Goal: Task Accomplishment & Management: Manage account settings

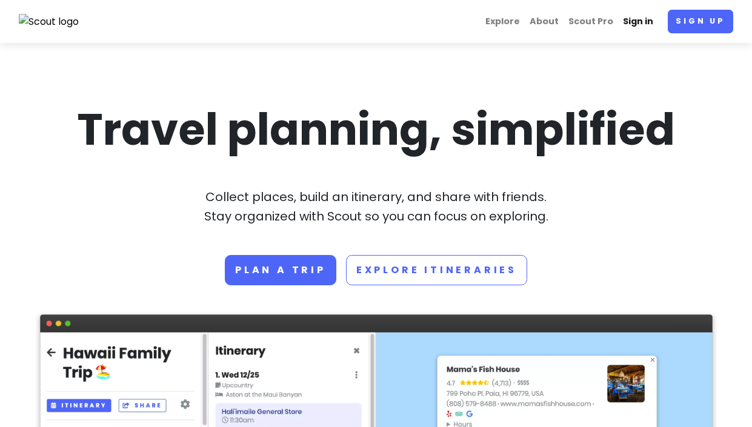
click at [643, 23] on link "Sign in" at bounding box center [638, 22] width 40 height 24
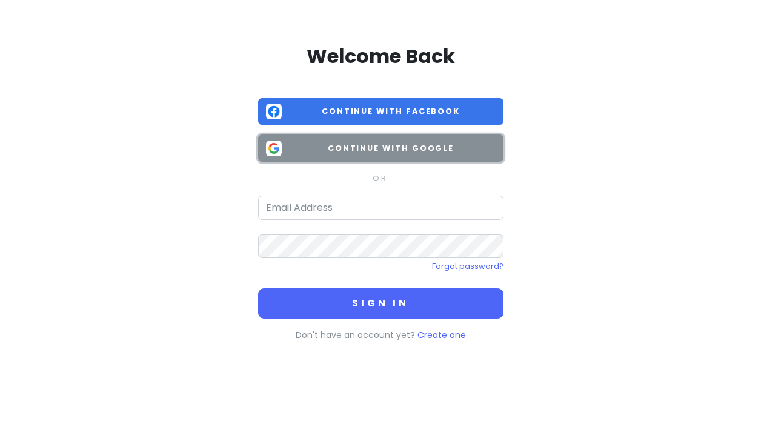
click at [403, 151] on span "Continue with Google" at bounding box center [391, 148] width 209 height 12
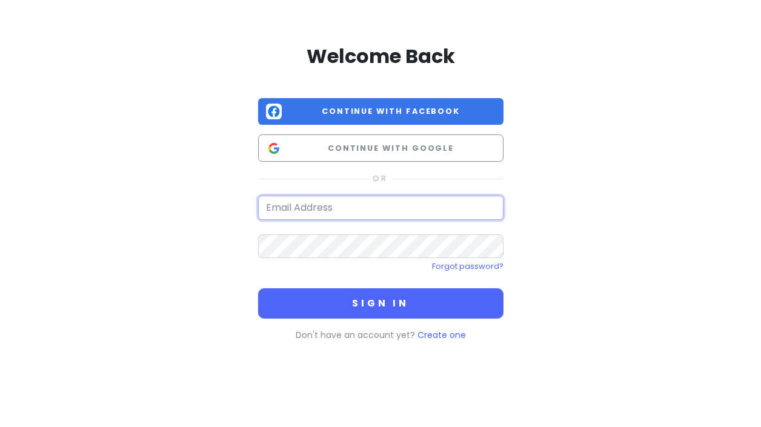
click at [336, 213] on input "email" at bounding box center [380, 208] width 245 height 24
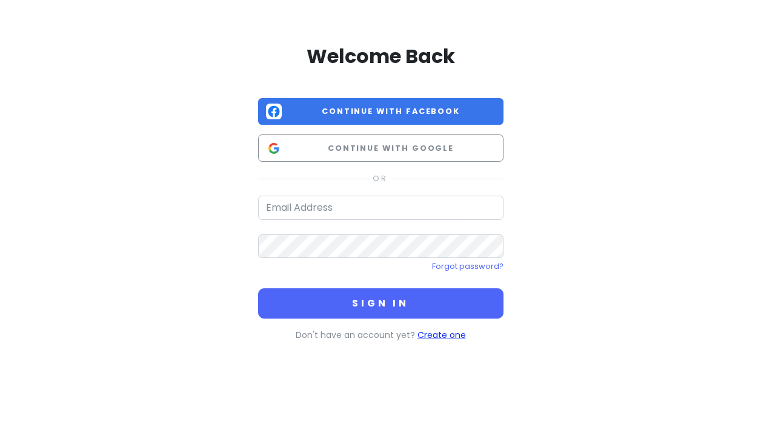
click at [438, 336] on link "Create one" at bounding box center [441, 335] width 48 height 12
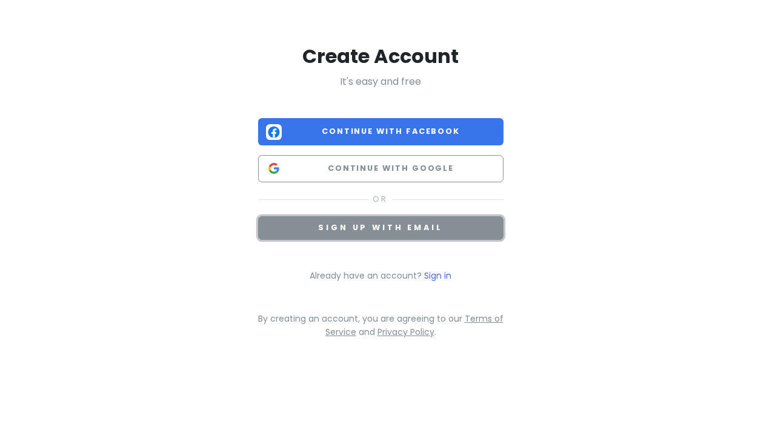
click at [462, 227] on button "Sign up with email" at bounding box center [380, 228] width 245 height 24
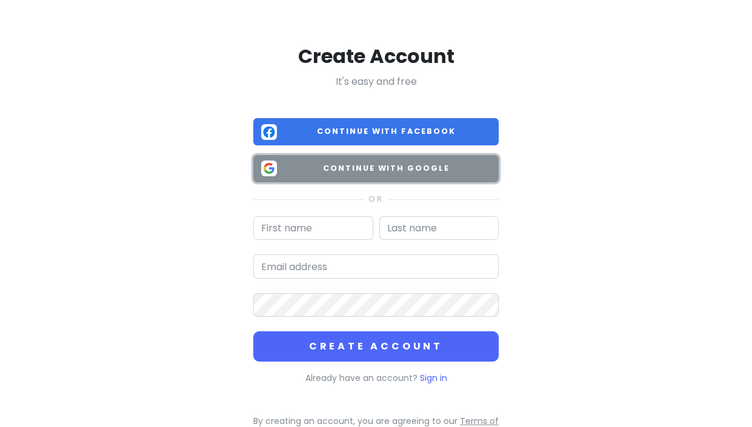
click at [377, 171] on span "Continue with Google" at bounding box center [386, 168] width 209 height 12
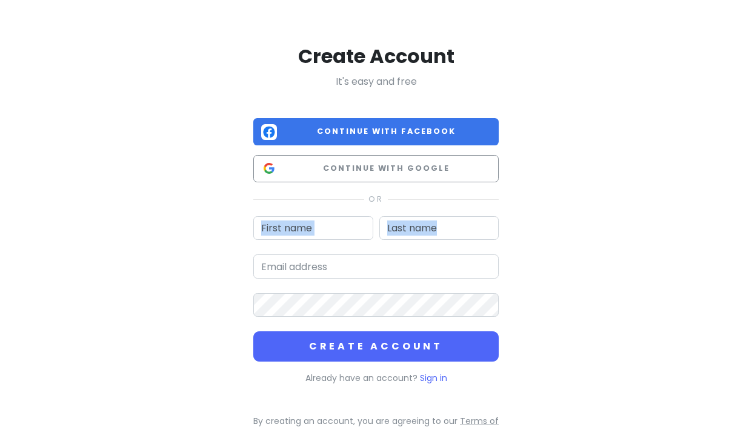
click at [521, 247] on div "Create Account It's easy and free Continue with Facebook Continue with Google C…" at bounding box center [376, 240] width 691 height 480
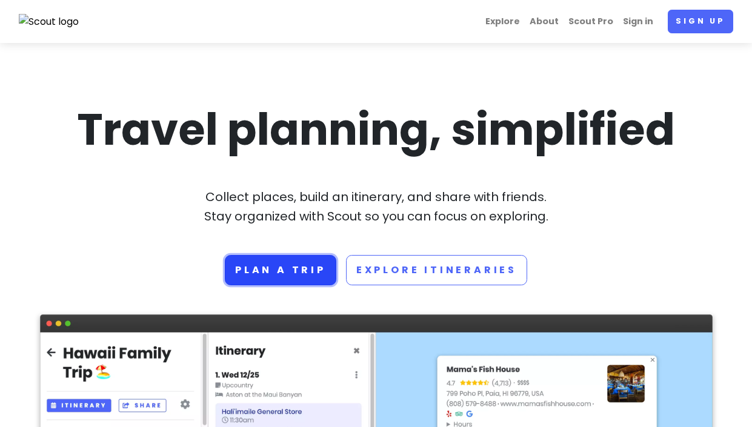
click at [300, 267] on link "Plan a trip" at bounding box center [280, 270] width 111 height 30
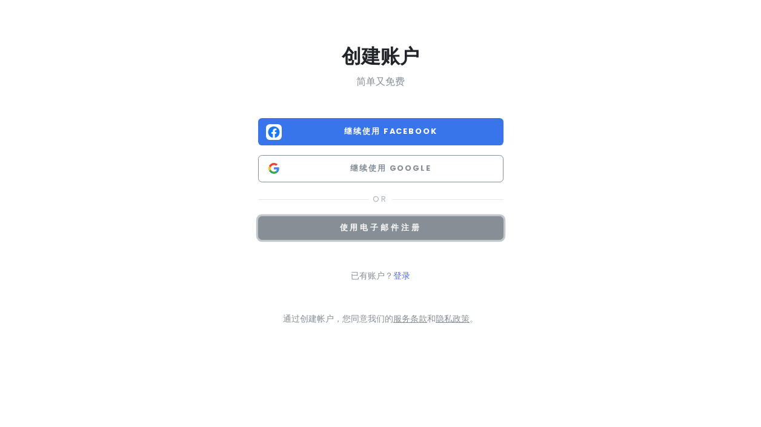
click at [421, 237] on button "使用电子邮件注册" at bounding box center [380, 228] width 245 height 24
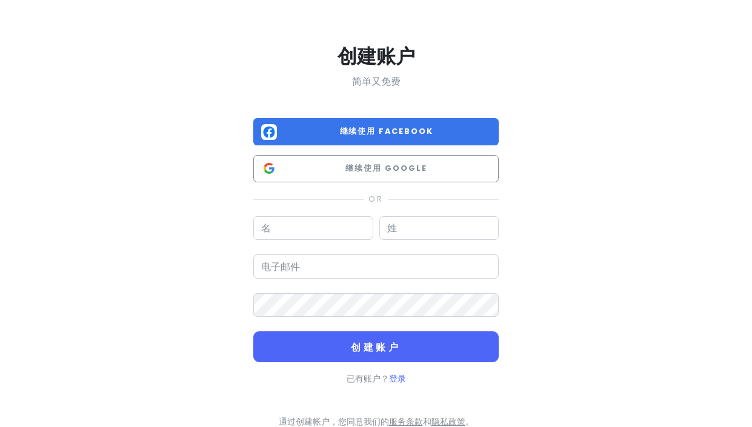
click at [330, 238] on input "text" at bounding box center [313, 228] width 120 height 24
type input "l"
type input "j"
type input "Jiamin"
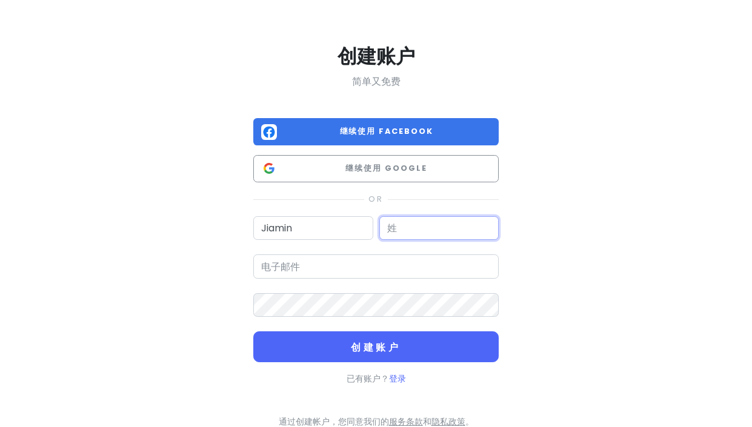
click at [416, 229] on input "text" at bounding box center [439, 228] width 120 height 24
type input "[PERSON_NAME]"
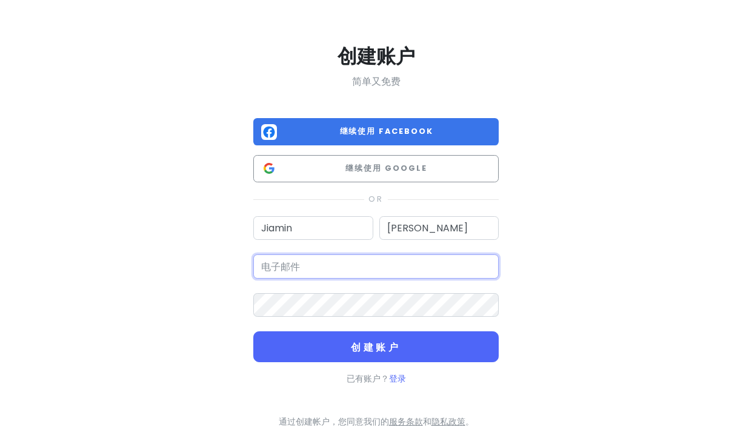
click at [375, 271] on input "email" at bounding box center [375, 266] width 245 height 24
type input "[EMAIL_ADDRESS][DOMAIN_NAME]"
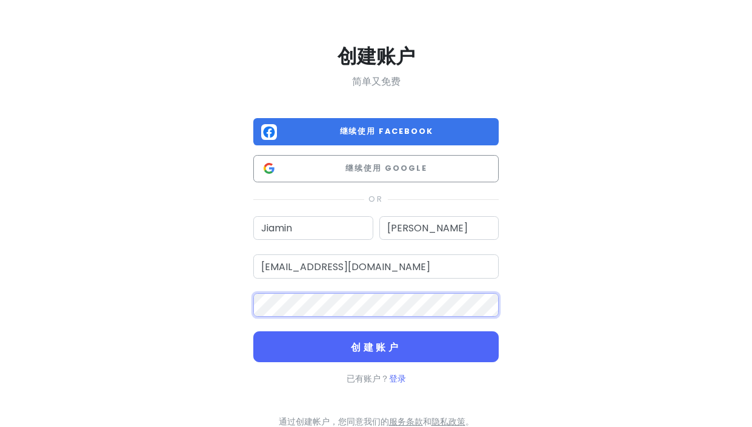
click at [253, 331] on button "创建账户" at bounding box center [375, 346] width 245 height 31
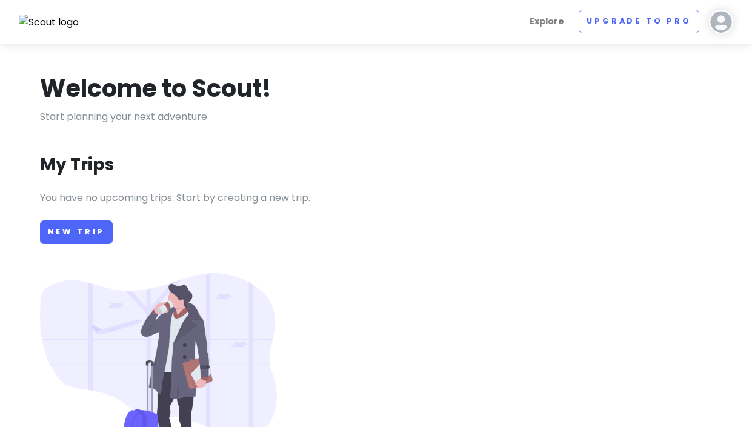
click at [377, 352] on section "Welcome to Scout! Start planning your next adventure My Trips You have no upcom…" at bounding box center [376, 305] width 752 height 523
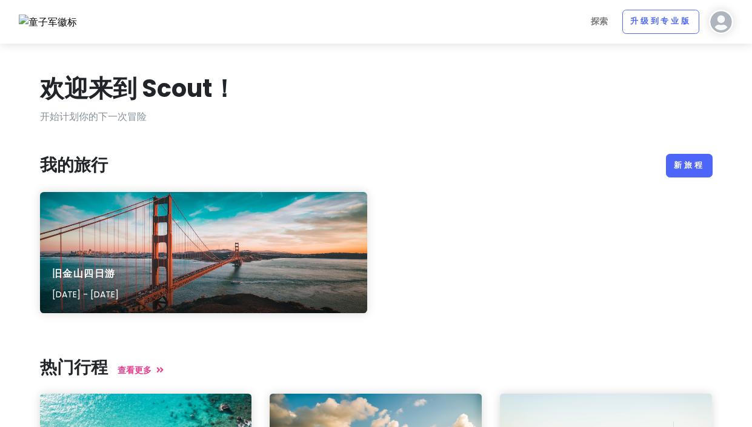
click at [608, 196] on div "旧金山四日游 [DATE] - [DATE]" at bounding box center [376, 260] width 691 height 136
click at [700, 164] on font "新旅程" at bounding box center [689, 165] width 31 height 10
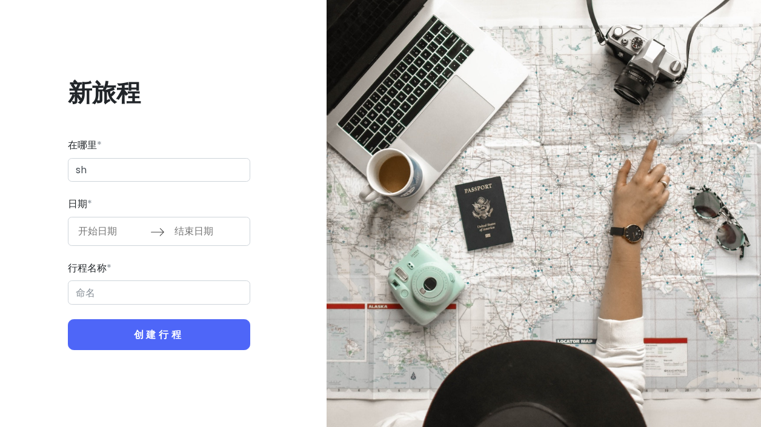
type input "s"
type input "日本[GEOGRAPHIC_DATA][GEOGRAPHIC_DATA]"
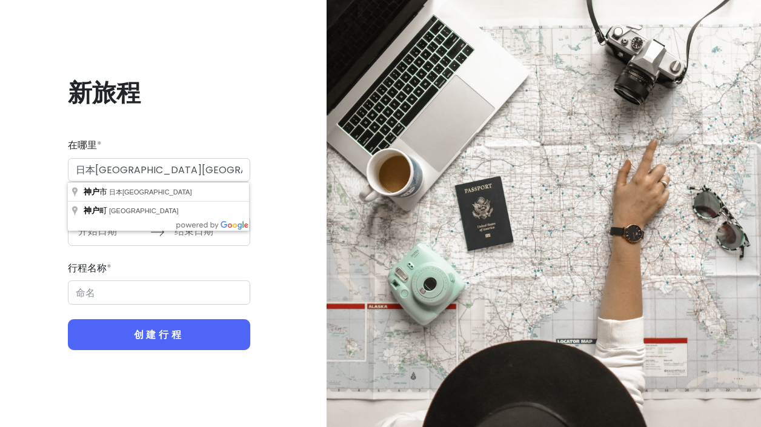
type input "神户市 Trip"
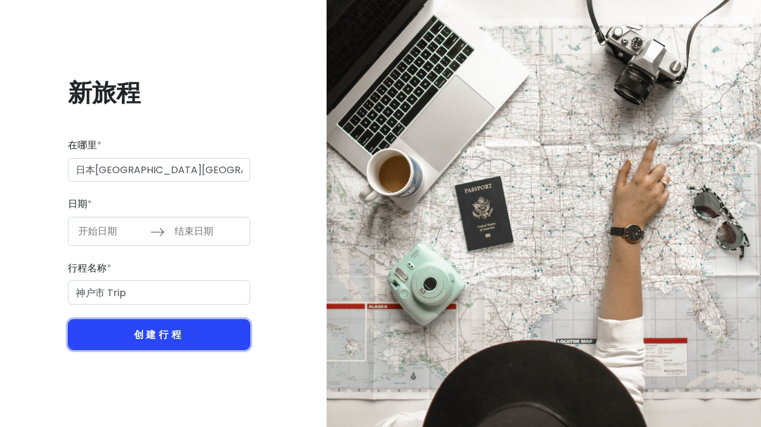
click at [166, 325] on button "创建行程" at bounding box center [159, 334] width 182 height 31
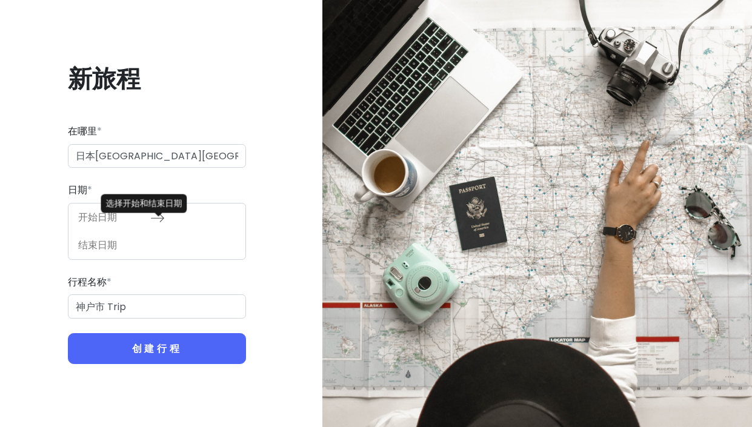
click at [126, 242] on div "向前导航以与日历交互并选择日期。按问号键可获取用于更改日期的键盘快捷键。 向后导航以与日历交互并选择日期。按问号键可获取更改日期的键盘快捷键。" at bounding box center [157, 231] width 178 height 57
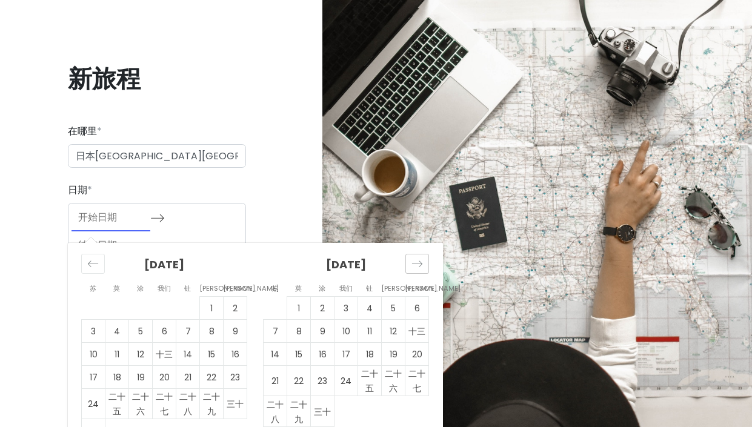
click at [411, 263] on icon "向前移动以切换到下个月。" at bounding box center [417, 264] width 12 height 12
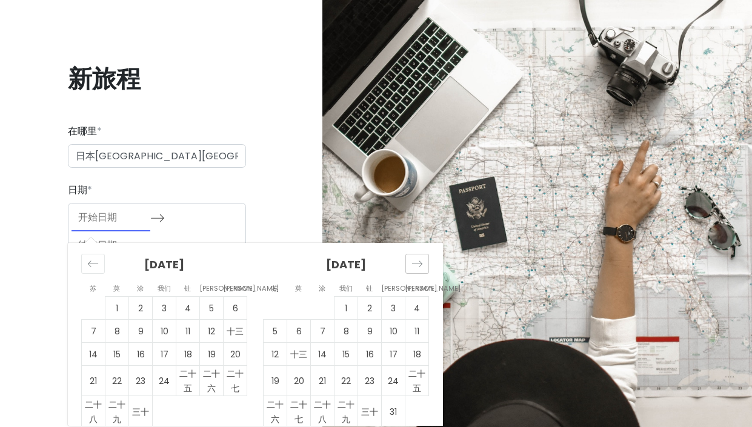
click at [411, 263] on icon "向前移动以切换到下个月。" at bounding box center [417, 264] width 12 height 12
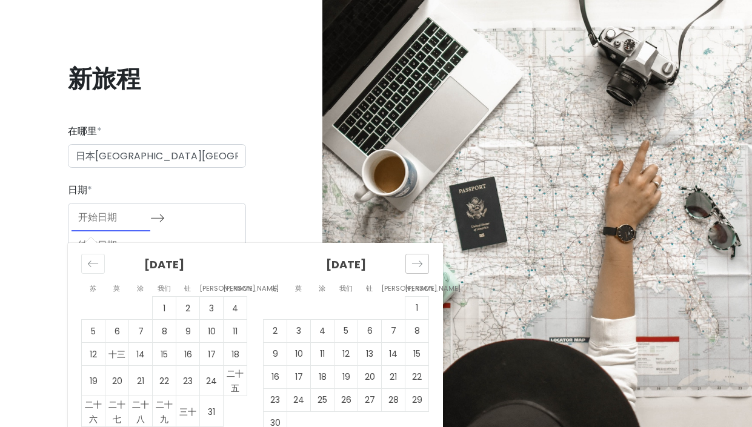
click at [411, 263] on icon "向前移动以切换到下个月。" at bounding box center [417, 264] width 12 height 12
click at [89, 265] on icon "向后移动以切换到上个月。" at bounding box center [93, 264] width 12 height 12
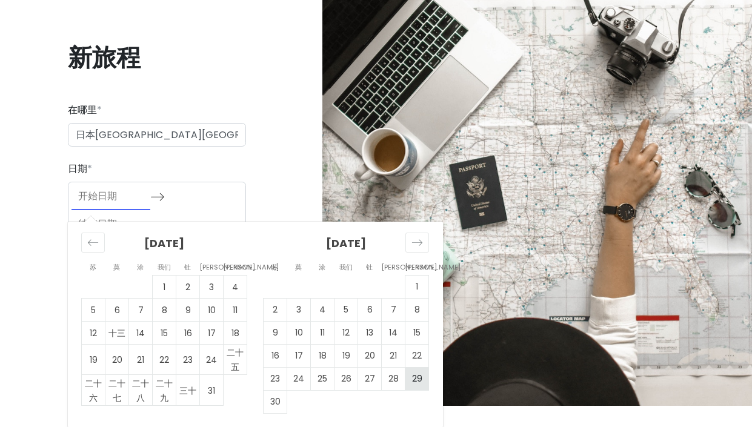
click at [420, 377] on td "29" at bounding box center [417, 378] width 24 height 23
click at [279, 185] on div "新旅程 在哪里 * 日本[GEOGRAPHIC_DATA][GEOGRAPHIC_DATA] 日期 * [DATE] 向前导航以与日历交互并选择日期。按问号键…" at bounding box center [157, 192] width 294 height 359
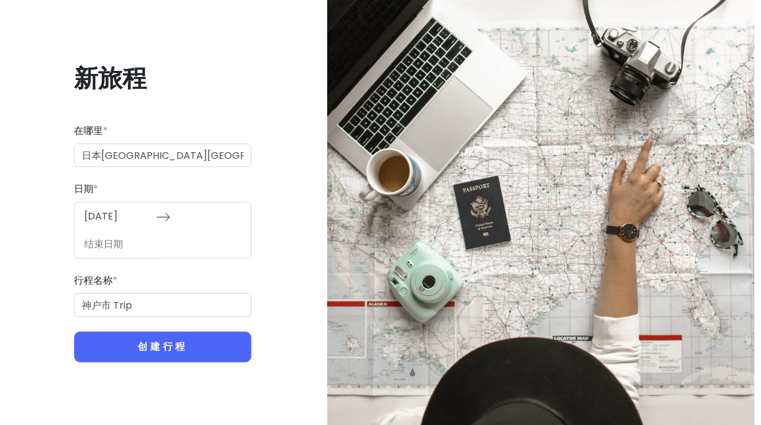
scroll to position [0, 0]
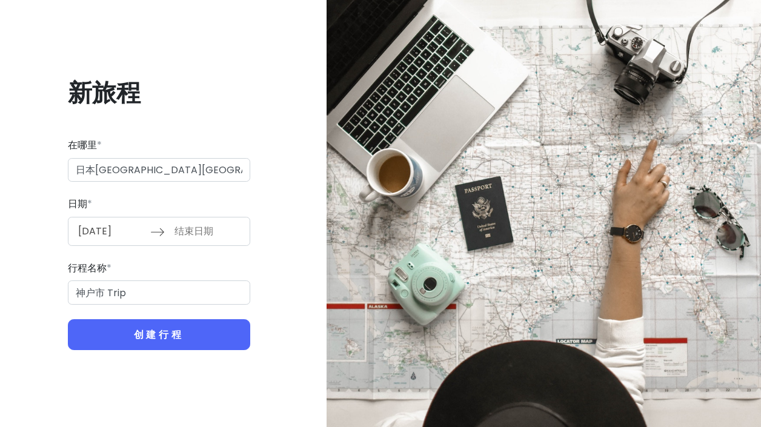
click at [140, 233] on div "[DATE] 向前导航以与日历交互并选择日期。按问号键可获取用于更改日期的键盘快捷键。 向后导航以与日历交互并选择日期。按问号键可获取更改日期的键盘快捷键。" at bounding box center [159, 231] width 182 height 29
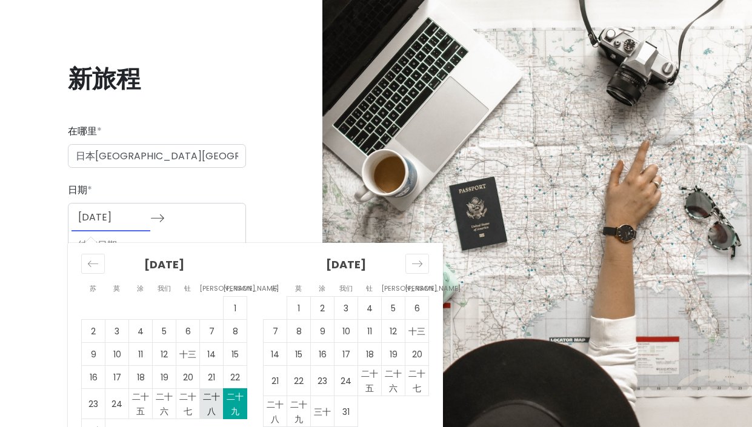
click at [219, 400] on font "二十八" at bounding box center [211, 404] width 17 height 27
type input "[DATE]"
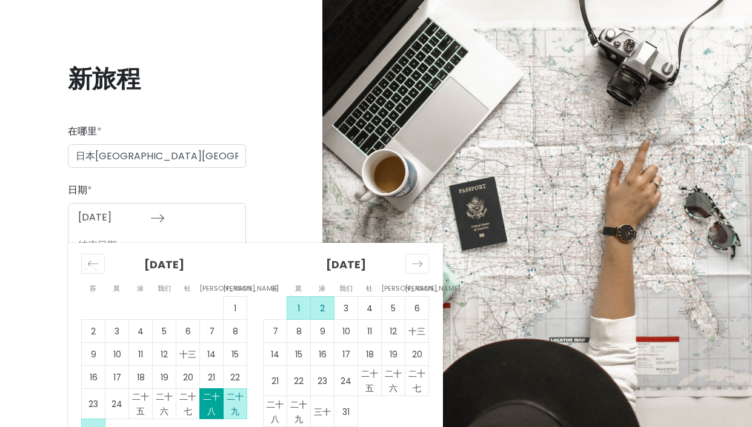
click at [325, 309] on td "2" at bounding box center [323, 307] width 24 height 23
type input "[DATE]"
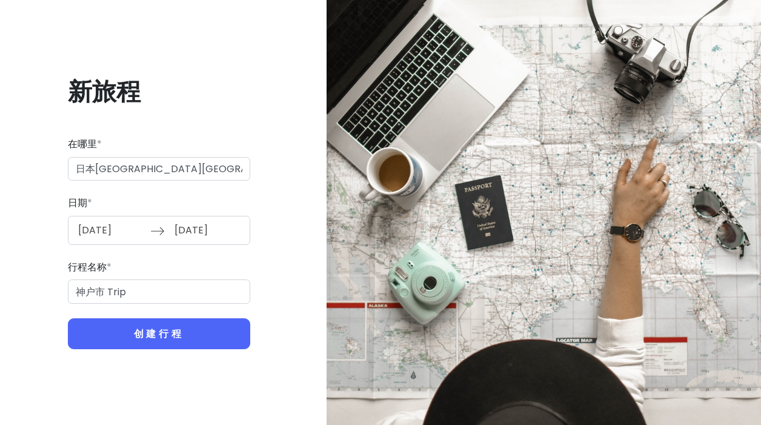
click at [119, 235] on div "[DATE] 向前导航以与日历交互并选择日期。按问号键可获取用于更改日期的键盘快捷键。 [DATE] 向后导航以与日历交互并选择日期。按问号键可获取更改日期的…" at bounding box center [159, 230] width 182 height 29
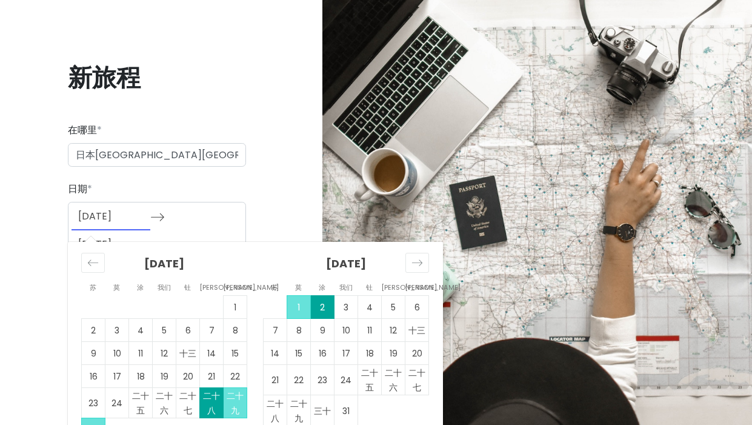
click at [241, 210] on div "[DATE] 向前导航以与日历交互并选择日期。按问号键可获取用于更改日期的键盘快捷键。 苏 莫 涂 我们 钍 [PERSON_NAME] 萨 苏 莫 涂 我们…" at bounding box center [157, 230] width 178 height 57
click at [265, 191] on div "新旅程 在哪里 * 日本[GEOGRAPHIC_DATA][GEOGRAPHIC_DATA] 日期 * [DATE] 向前导航以与日历交互并选择日期。按问号键…" at bounding box center [157, 212] width 294 height 359
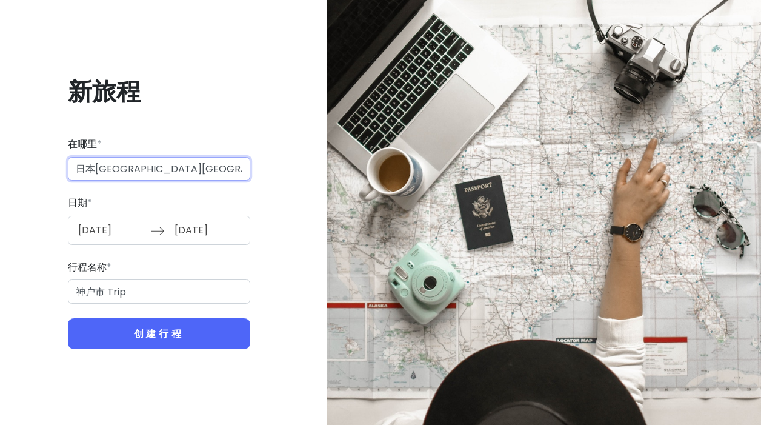
click at [169, 170] on input "日本[GEOGRAPHIC_DATA][GEOGRAPHIC_DATA]" at bounding box center [159, 169] width 182 height 24
drag, startPoint x: 169, startPoint y: 170, endPoint x: 14, endPoint y: 170, distance: 155.1
click at [14, 170] on div "新旅程 在哪里 * 日本[GEOGRAPHIC_DATA][GEOGRAPHIC_DATA] 日期 * [DATE] 向前导航以与日历交互并选择日期。按问号键…" at bounding box center [159, 212] width 299 height 331
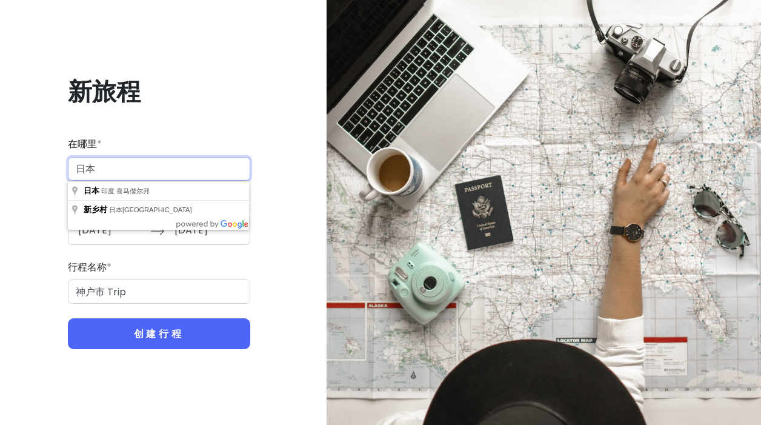
type input "日本"
click at [154, 113] on div "新旅程 在哪里 * 日本 日期 * [DATE] 向前导航以与日历交互并选择日期。按问号键可获取用于更改日期的键盘快捷键。 [DATE] 向后导航以与日历交互…" at bounding box center [159, 212] width 299 height 331
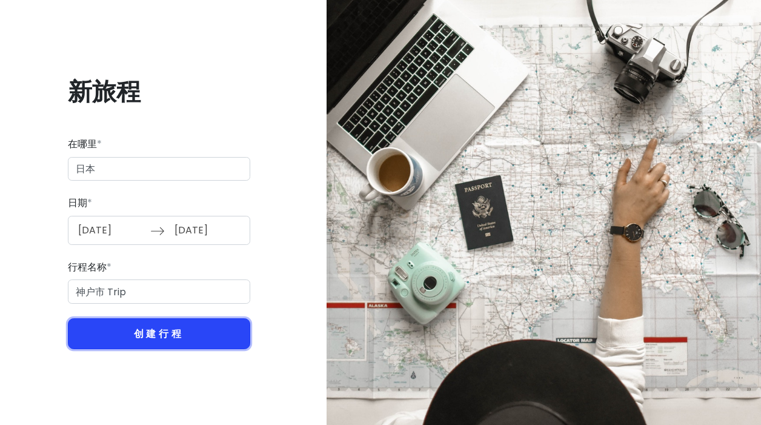
click at [144, 334] on font "创建行程" at bounding box center [159, 334] width 50 height 14
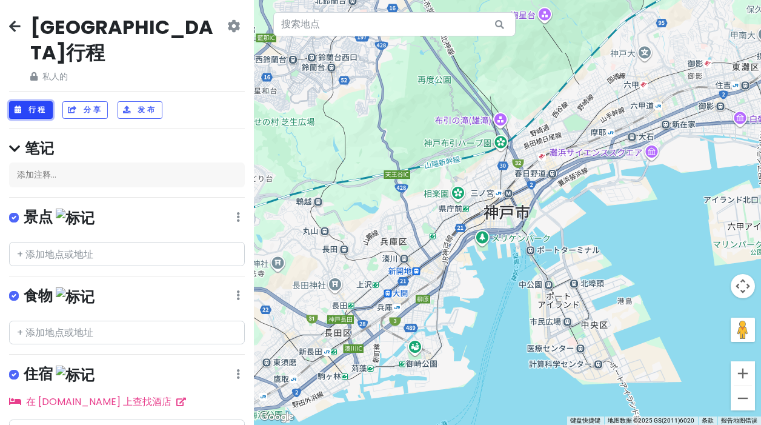
click at [44, 104] on font "行程" at bounding box center [37, 109] width 19 height 10
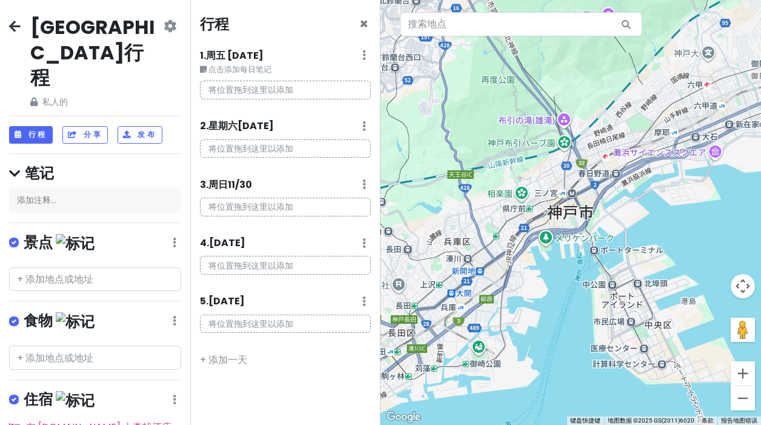
click at [266, 148] on font "将位置拖到这里以添加" at bounding box center [250, 148] width 85 height 12
click at [256, 142] on p "将位置拖到这里以添加" at bounding box center [285, 148] width 171 height 19
click at [311, 154] on p "将位置拖到这里以添加" at bounding box center [285, 148] width 171 height 19
click at [362, 127] on icon at bounding box center [364, 126] width 4 height 10
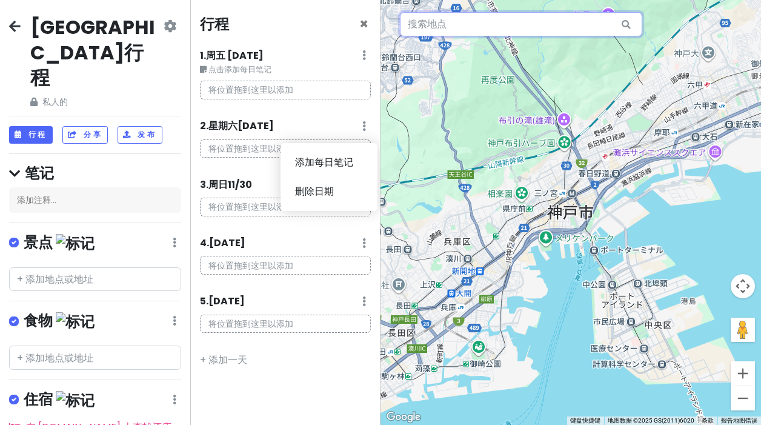
click at [488, 33] on input "text" at bounding box center [521, 24] width 242 height 24
click at [436, 26] on input "text" at bounding box center [521, 24] width 242 height 24
paste input "[GEOGRAPHIC_DATA]"
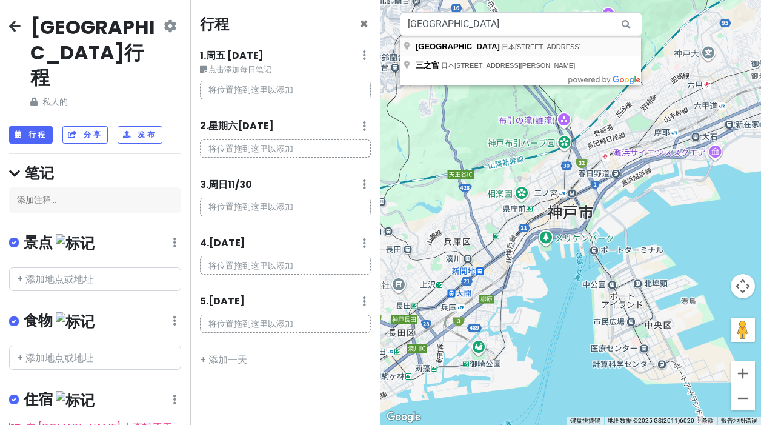
type input "日本[STREET_ADDRESS], [GEOGRAPHIC_DATA]"
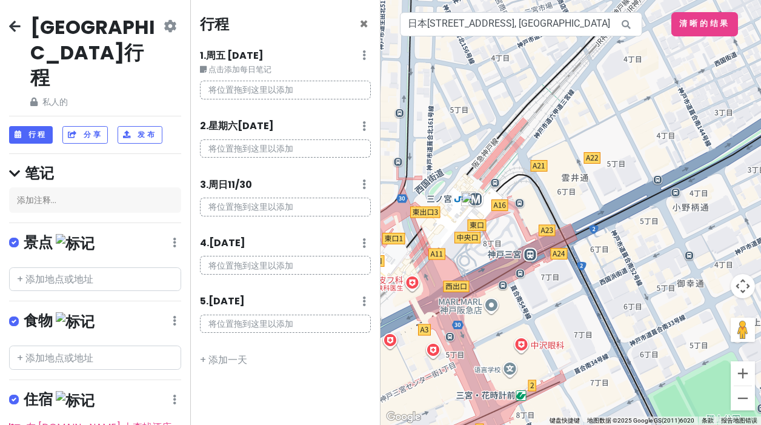
drag, startPoint x: 514, startPoint y: 198, endPoint x: 471, endPoint y: 201, distance: 42.5
click at [471, 201] on img at bounding box center [468, 198] width 15 height 15
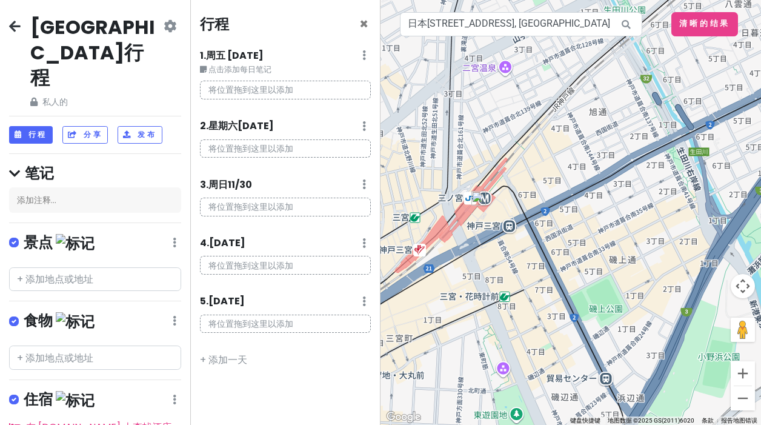
click at [513, 230] on div at bounding box center [570, 212] width 380 height 425
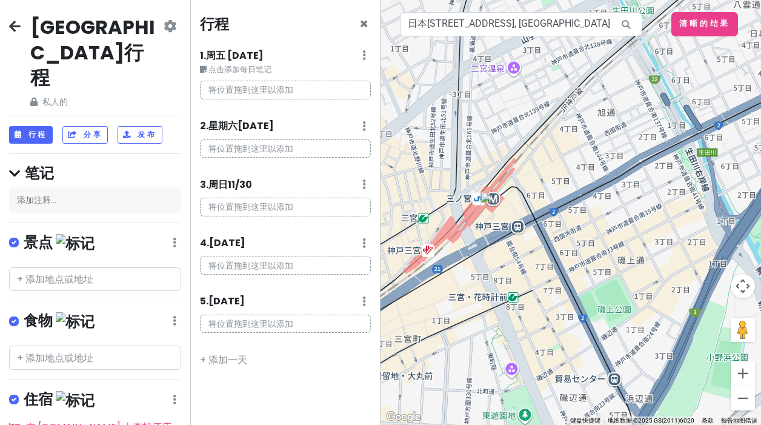
click at [516, 228] on div at bounding box center [570, 212] width 380 height 425
click at [287, 147] on font "将位置拖到这里以添加" at bounding box center [250, 148] width 85 height 12
click at [260, 210] on font "将位置拖到这里以添加" at bounding box center [250, 207] width 85 height 12
click at [247, 223] on div "将位置拖到这里以添加" at bounding box center [285, 212] width 189 height 28
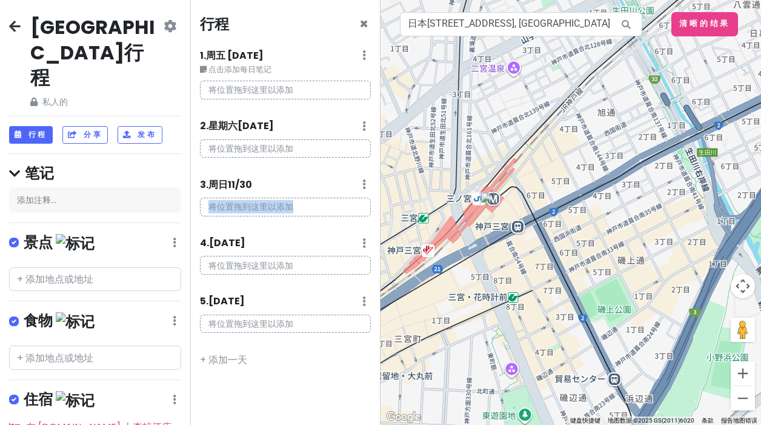
click at [247, 223] on div "将位置拖到这里以添加" at bounding box center [285, 212] width 189 height 28
click at [287, 211] on font "将位置拖到这里以添加" at bounding box center [250, 207] width 85 height 12
click at [313, 202] on p "将位置拖到这里以添加" at bounding box center [285, 207] width 171 height 19
click at [362, 184] on div "3. [DATE] 添加每日笔记 删除日期" at bounding box center [285, 187] width 171 height 21
click at [363, 184] on icon at bounding box center [364, 184] width 4 height 10
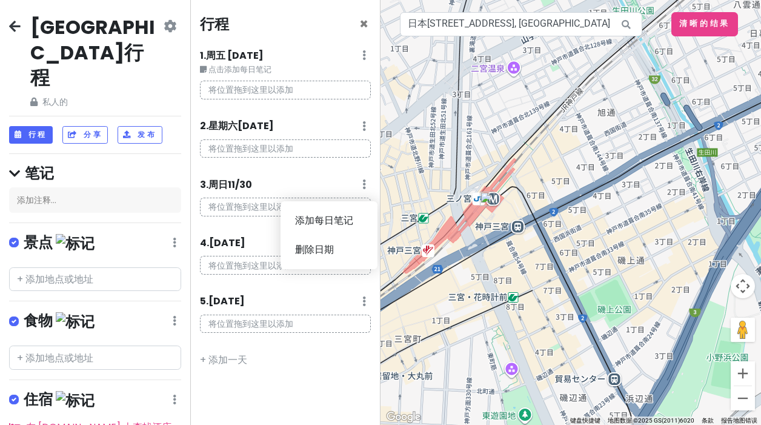
click at [346, 173] on div "行程 × 1 . 周五 [DATE] 编辑日记 删除日期 点击添加每日笔记 将位置拖到这里以添加 2. 星期六 [DATE] 添加每日笔记 删除日期 将位置拖…" at bounding box center [285, 212] width 190 height 425
click at [62, 267] on input "text" at bounding box center [95, 279] width 172 height 24
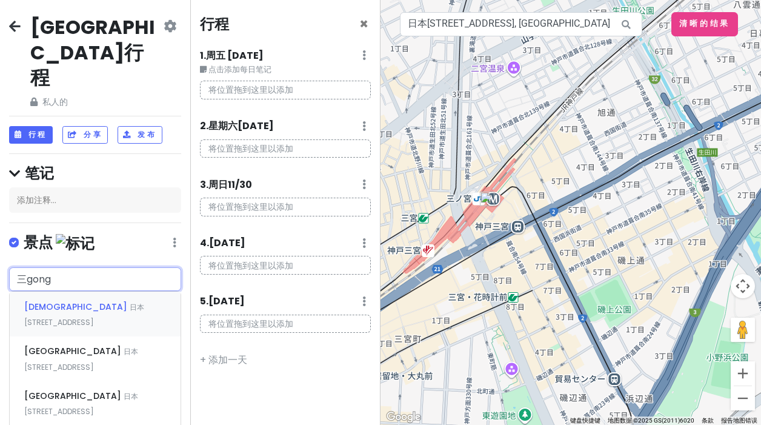
type input "[DEMOGRAPHIC_DATA]"
click at [121, 381] on div "[GEOGRAPHIC_DATA] 日本兵库[STREET_ADDRESS]" at bounding box center [95, 403] width 171 height 45
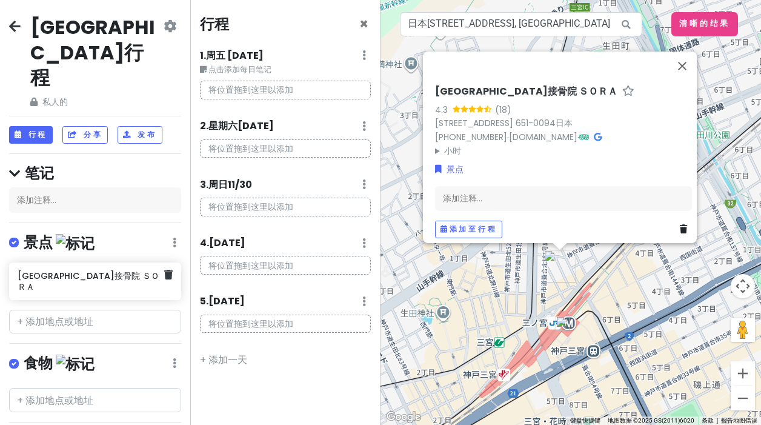
click at [118, 270] on h6 "[GEOGRAPHIC_DATA]接骨院 ＳＯＲＡ" at bounding box center [91, 281] width 146 height 22
click at [168, 262] on div "[GEOGRAPHIC_DATA]接骨院 ＳＯＲＡ" at bounding box center [95, 281] width 172 height 38
click at [167, 262] on div "[GEOGRAPHIC_DATA]接骨院 ＳＯＲＡ" at bounding box center [95, 281] width 172 height 38
click at [168, 262] on div "[GEOGRAPHIC_DATA]接骨院 ＳＯＲＡ" at bounding box center [95, 281] width 172 height 38
click at [165, 262] on div "[GEOGRAPHIC_DATA]接骨院 ＳＯＲＡ" at bounding box center [95, 281] width 172 height 38
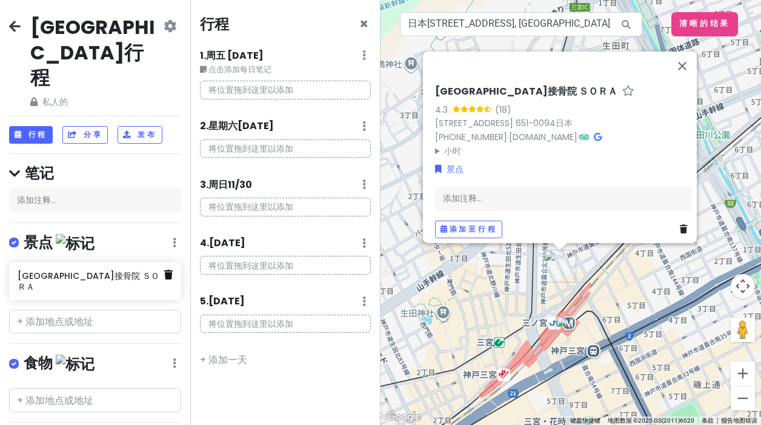
click at [164, 270] on icon at bounding box center [168, 275] width 8 height 10
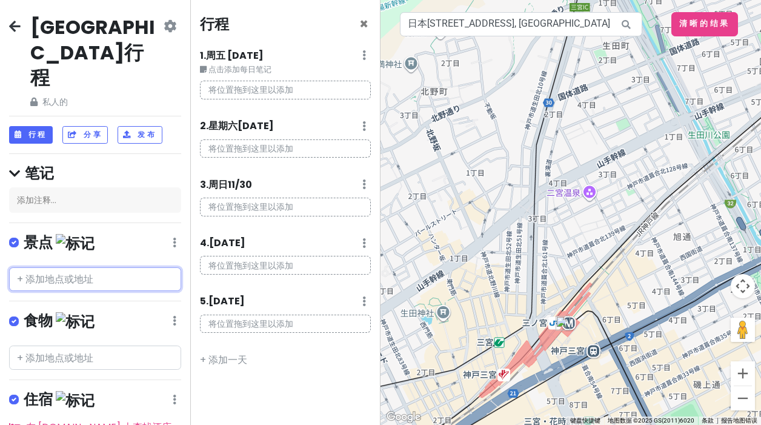
click at [147, 267] on input "text" at bounding box center [95, 279] width 172 height 24
paste input "[GEOGRAPHIC_DATA]"
type input "[GEOGRAPHIC_DATA]"
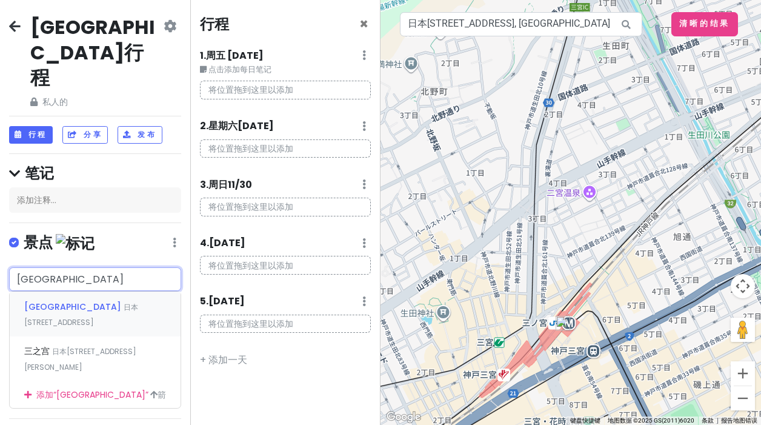
click at [45, 300] on font "[GEOGRAPHIC_DATA]" at bounding box center [72, 306] width 97 height 12
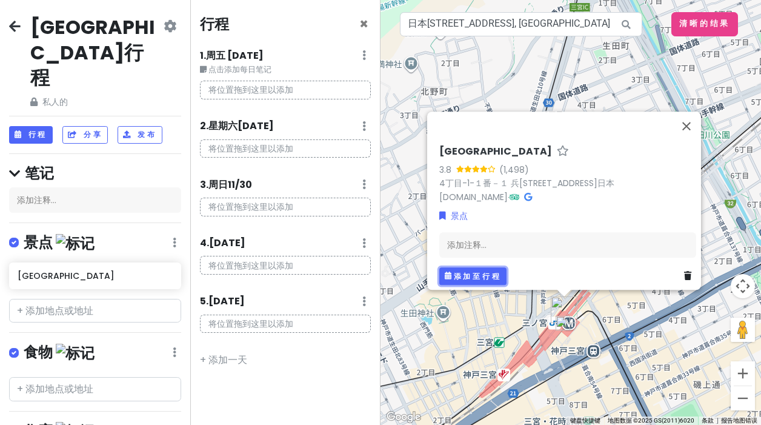
click at [471, 271] on font "添加至行程" at bounding box center [478, 275] width 48 height 10
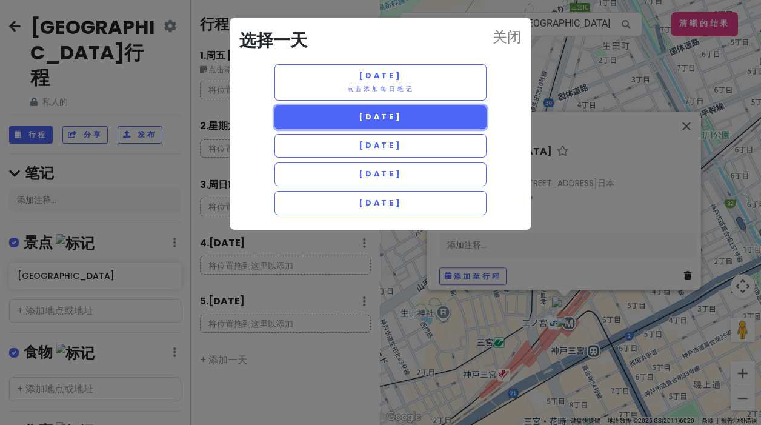
click at [454, 111] on button "[DATE]" at bounding box center [380, 117] width 212 height 24
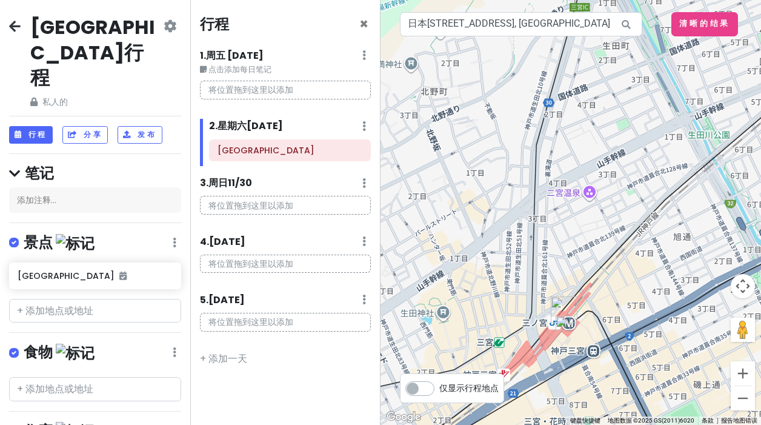
click at [439, 390] on label "仅显示行程地点" at bounding box center [468, 385] width 59 height 15
click at [439, 386] on input "仅显示行程地点" at bounding box center [443, 382] width 8 height 8
checkbox input "true"
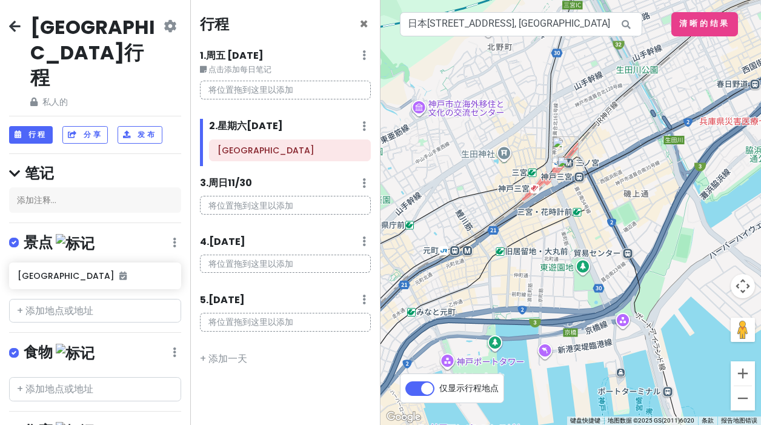
drag, startPoint x: 588, startPoint y: 273, endPoint x: 642, endPoint y: 128, distance: 153.9
click at [642, 128] on div at bounding box center [570, 212] width 380 height 425
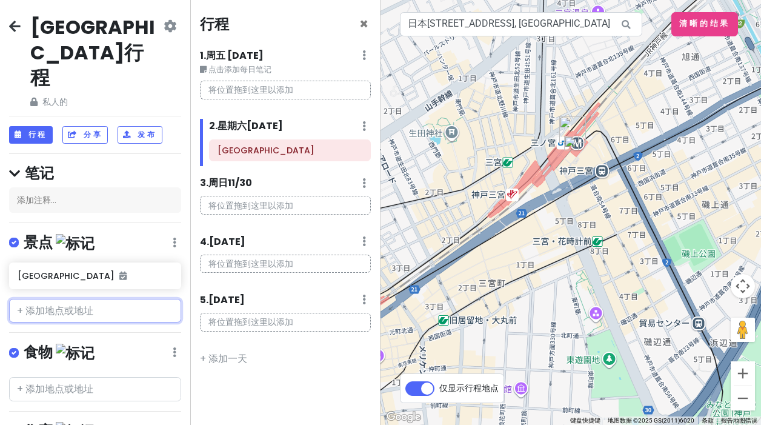
click at [116, 299] on input "text" at bounding box center [95, 311] width 172 height 24
paste input "[GEOGRAPHIC_DATA]"
type input "[GEOGRAPHIC_DATA]"
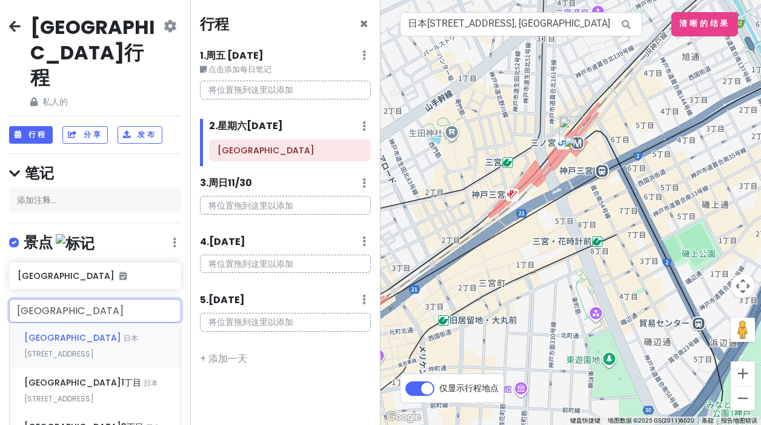
click at [113, 323] on div "[GEOGRAPHIC_DATA] 日本[STREET_ADDRESS]" at bounding box center [95, 345] width 171 height 45
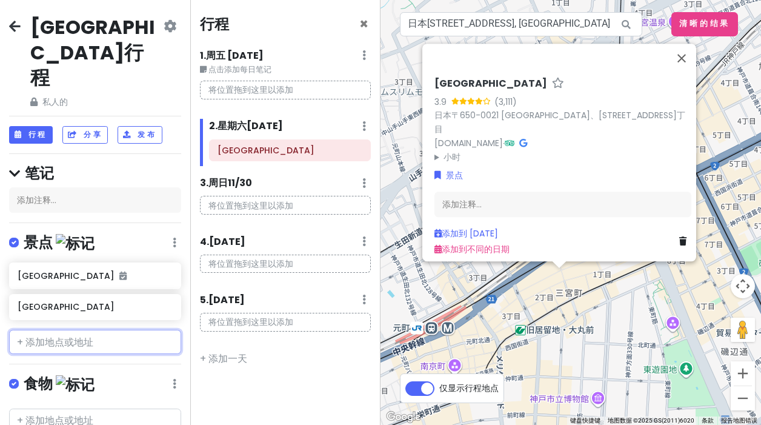
click at [87, 330] on input "text" at bounding box center [95, 342] width 172 height 24
paste input "美利坚公园"
type input "美利坚公园"
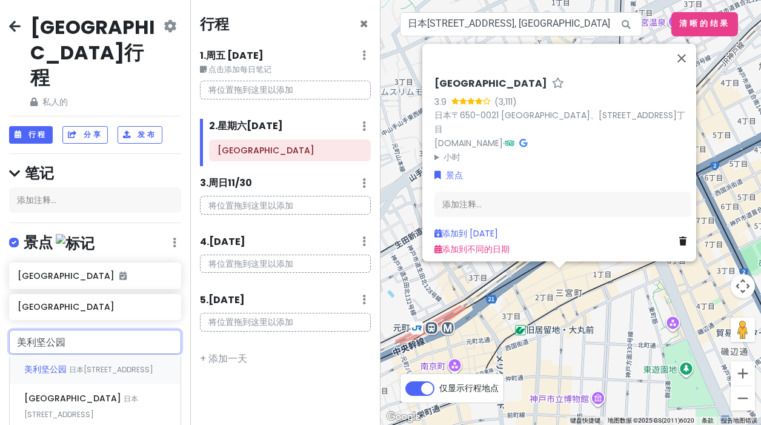
click at [110, 354] on div "[GEOGRAPHIC_DATA][STREET_ADDRESS]" at bounding box center [95, 368] width 171 height 29
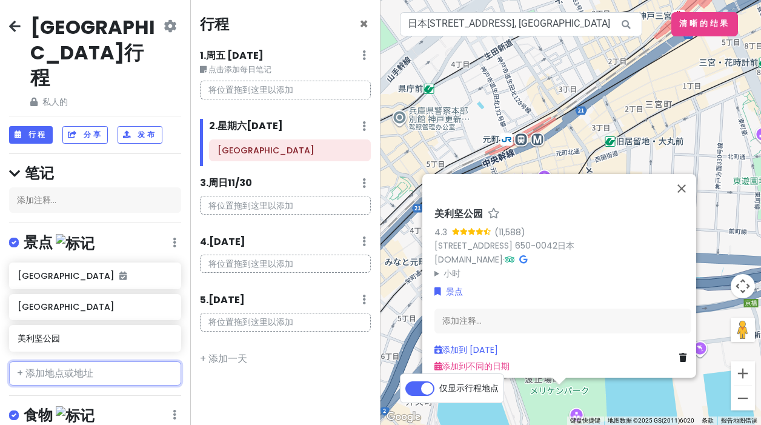
click at [68, 361] on input "text" at bounding box center [95, 373] width 172 height 24
paste input "[GEOGRAPHIC_DATA]"
type input "[GEOGRAPHIC_DATA]"
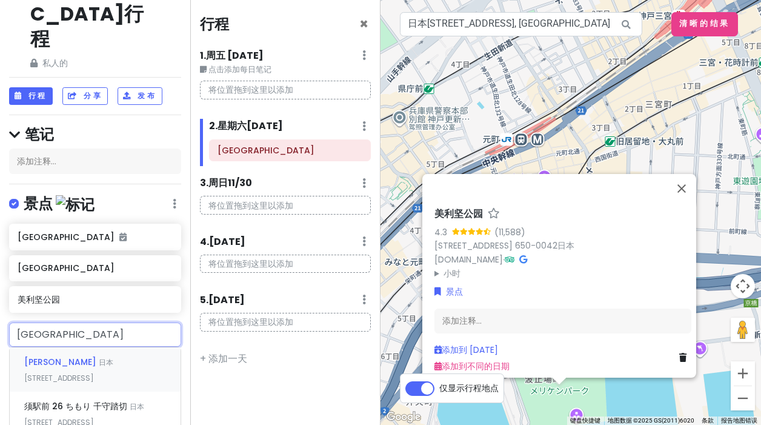
scroll to position [226, 0]
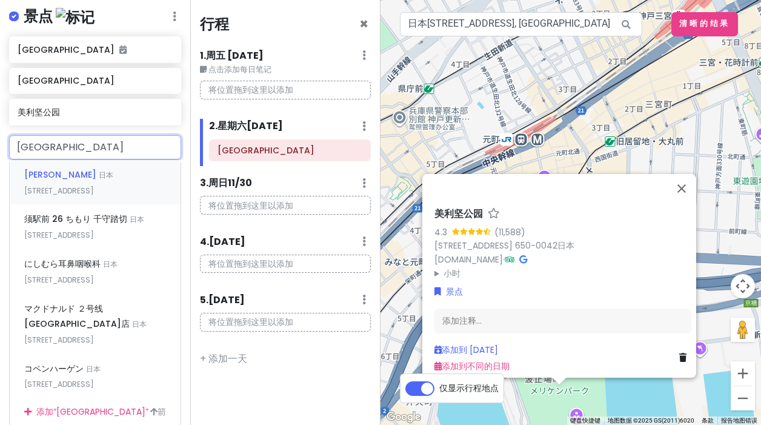
click at [125, 160] on div "须磨 日本[STREET_ADDRESS]" at bounding box center [95, 182] width 171 height 45
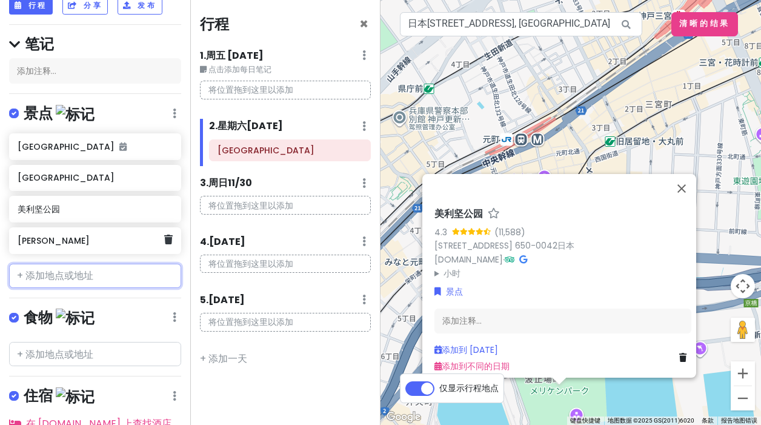
scroll to position [161, 0]
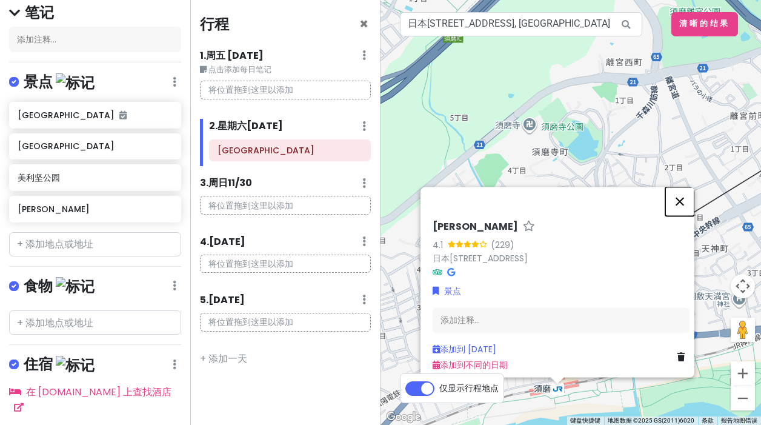
click at [683, 194] on button "关闭" at bounding box center [679, 201] width 29 height 29
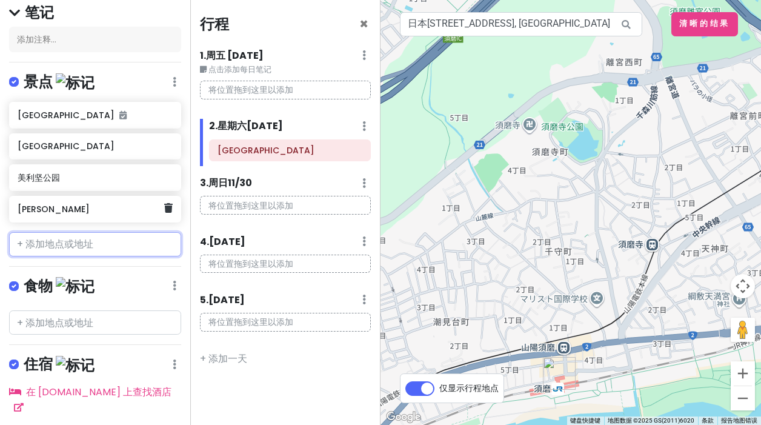
click at [54, 204] on h6 "[PERSON_NAME]" at bounding box center [91, 209] width 146 height 11
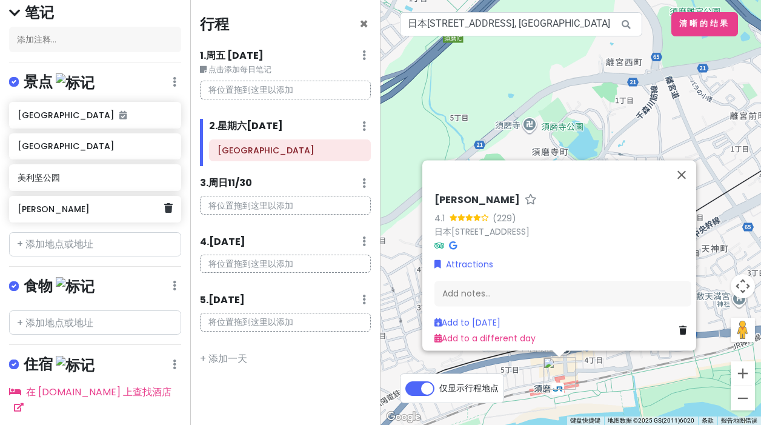
click at [33, 203] on font "[PERSON_NAME]" at bounding box center [54, 209] width 72 height 12
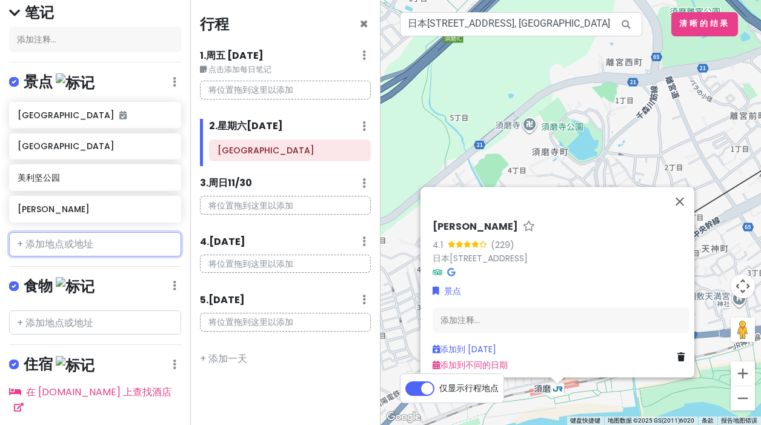
click at [116, 232] on input "text" at bounding box center [95, 244] width 172 height 24
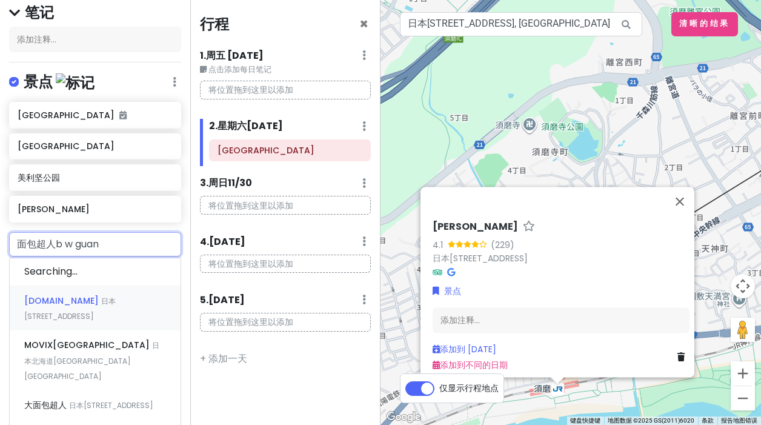
type input "面包超人博物馆"
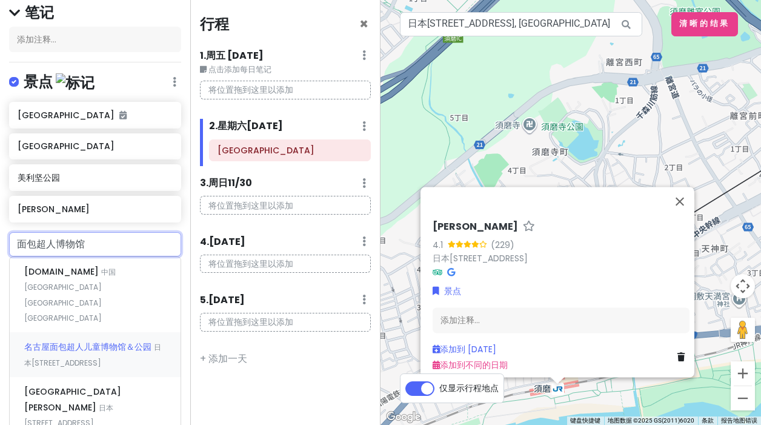
click at [146, 332] on div "名古屋面包超人儿童博物馆＆公园 日本[STREET_ADDRESS]" at bounding box center [95, 354] width 171 height 45
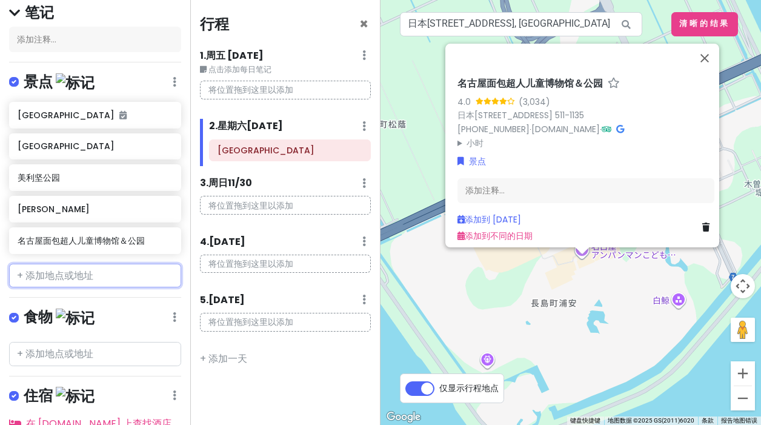
click at [134, 264] on input "text" at bounding box center [95, 276] width 172 height 24
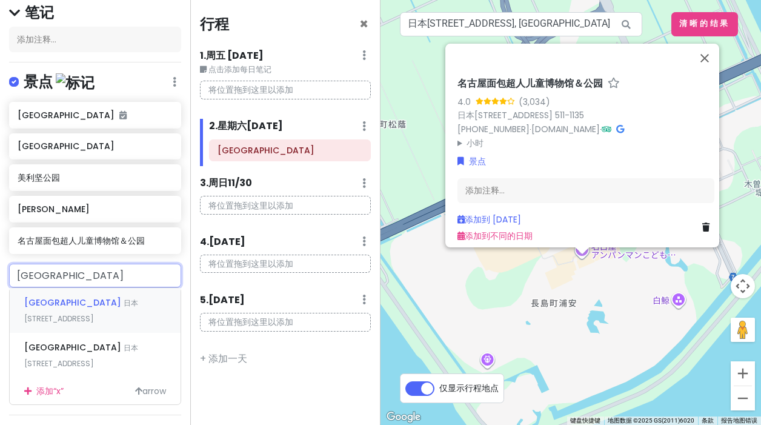
type input "[GEOGRAPHIC_DATA]"
click at [82, 297] on font "日本[STREET_ADDRESS]" at bounding box center [81, 310] width 114 height 26
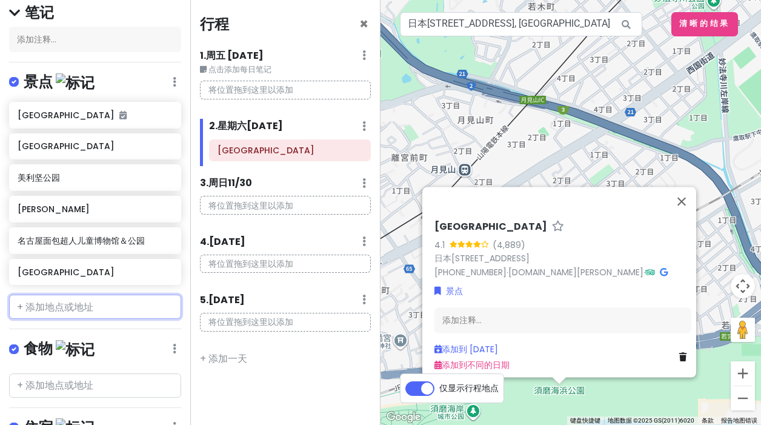
paste input "Tajimaya"
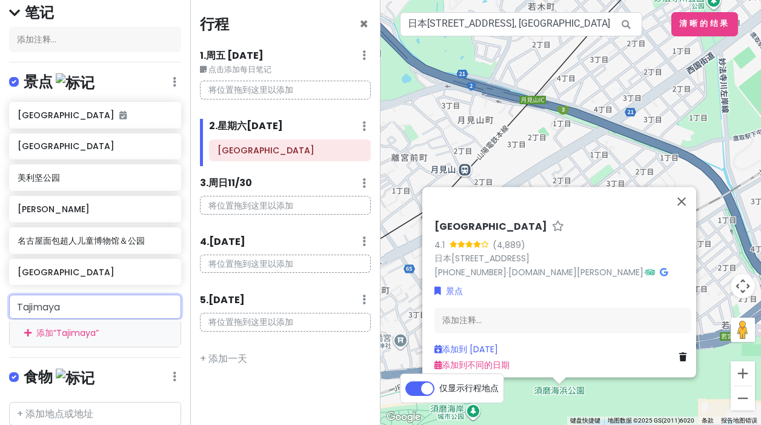
drag, startPoint x: 121, startPoint y: 267, endPoint x: -28, endPoint y: 271, distance: 149.1
click at [0, 271] on html "神户市行程 私人的 更改日期 制作副本 删除行程 成为专业人士⚡️ 提供反馈💡 支持侦察兵☕️ 行程 分享 发布 笔记 添加注释... 景点 编辑 重新排序 …" at bounding box center [380, 212] width 761 height 425
type input "T"
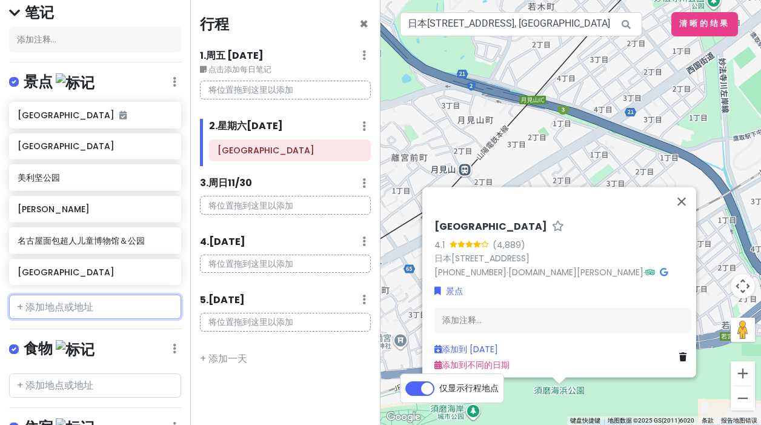
paste input "2 Chome-3-4 Nishidemachi, [GEOGRAPHIC_DATA], [GEOGRAPHIC_DATA], Hyogo 652-0822日本"
type input "2 Chome-3-4 Nishidemachi, [GEOGRAPHIC_DATA], [GEOGRAPHIC_DATA], Hyogo 652-0822日本"
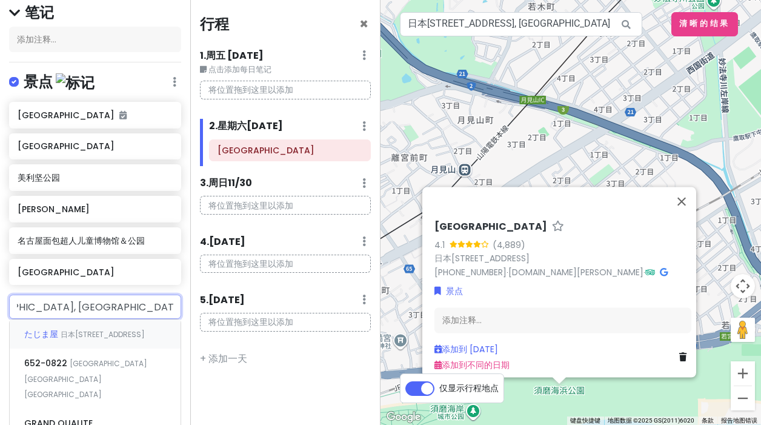
click at [87, 319] on div "たじま屋 日本[STREET_ADDRESS]" at bounding box center [95, 333] width 171 height 29
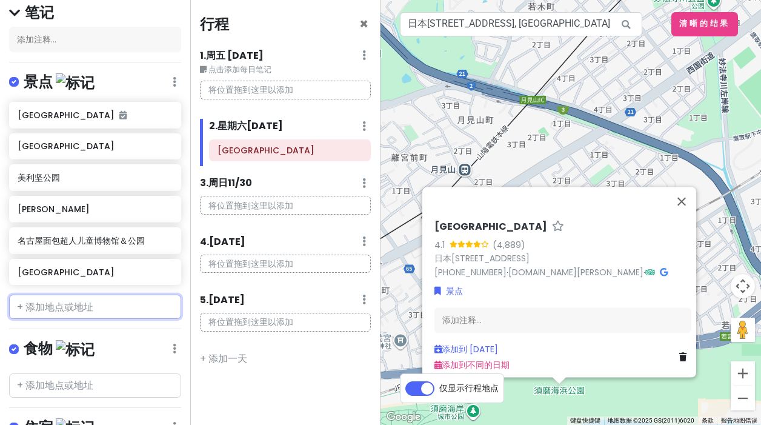
scroll to position [0, 0]
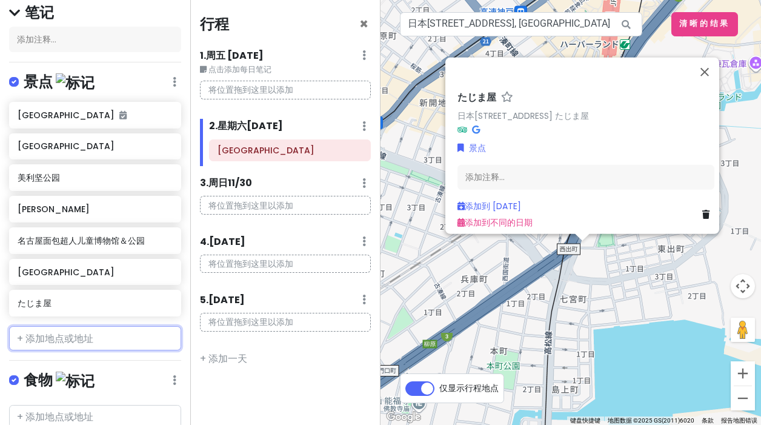
click at [79, 326] on input "text" at bounding box center [95, 338] width 172 height 24
paste input "エビアンコーヒー"
type input "エビアンコーヒー"
click at [109, 360] on font "日本[STREET_ADDRESS]" at bounding box center [66, 373] width 85 height 26
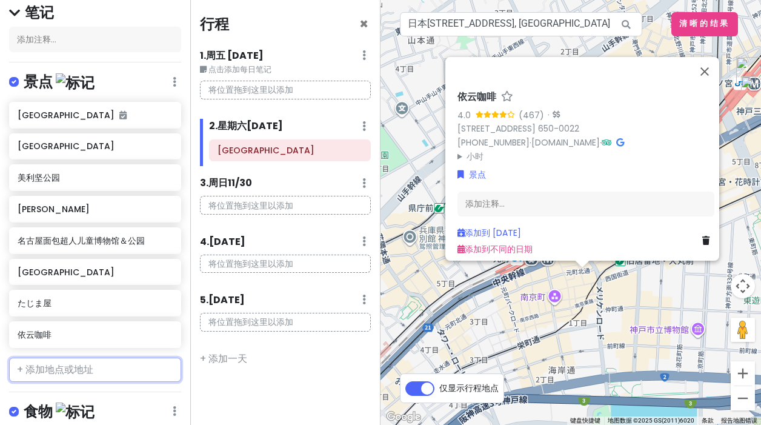
paste input "[GEOGRAPHIC_DATA]"
type input "[GEOGRAPHIC_DATA]"
drag, startPoint x: 91, startPoint y: 319, endPoint x: 92, endPoint y: 350, distance: 31.5
click at [92, 392] on font "日本[STREET_ADDRESS]" at bounding box center [81, 405] width 114 height 26
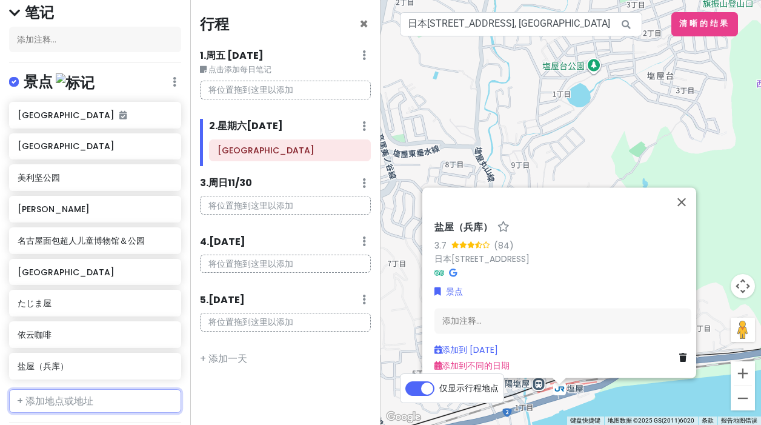
paste input "[GEOGRAPHIC_DATA]"
type input "[GEOGRAPHIC_DATA]"
drag, startPoint x: 98, startPoint y: 345, endPoint x: 97, endPoint y: 374, distance: 29.1
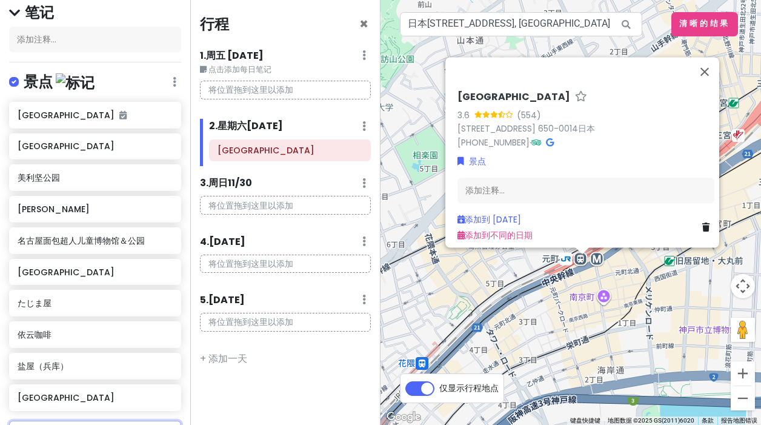
paste input "ごちそう焼むすび おにまる"
type input "ごちそう焼むすび おにまる"
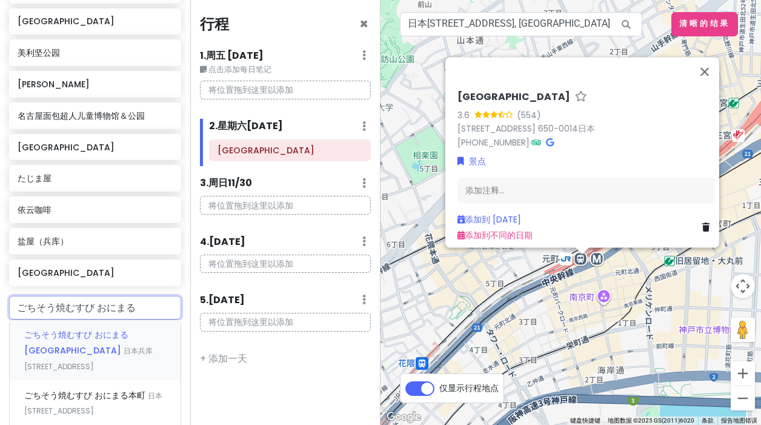
click at [128, 328] on font "ごちそう焼むすび おにまる [GEOGRAPHIC_DATA]" at bounding box center [76, 342] width 104 height 28
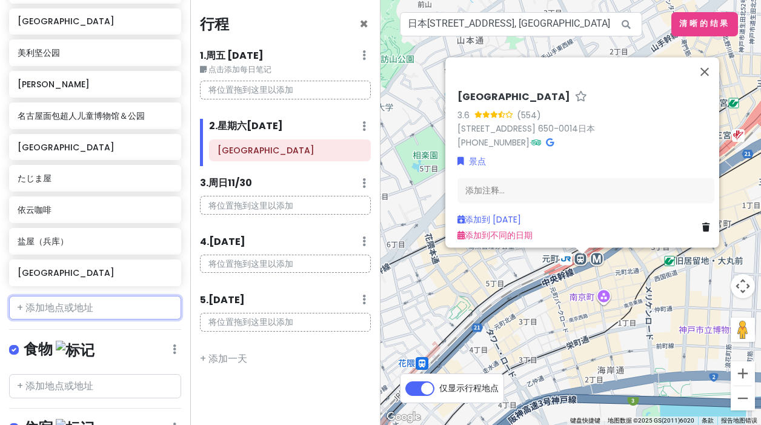
scroll to position [328, 0]
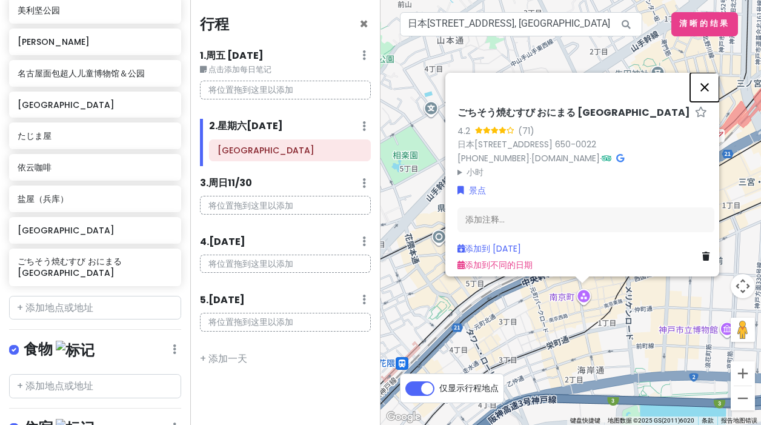
click at [708, 82] on button "关闭" at bounding box center [704, 87] width 29 height 29
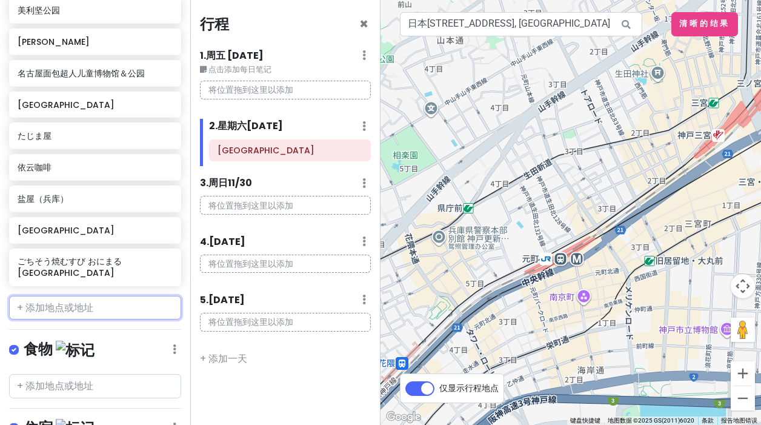
scroll to position [9, 0]
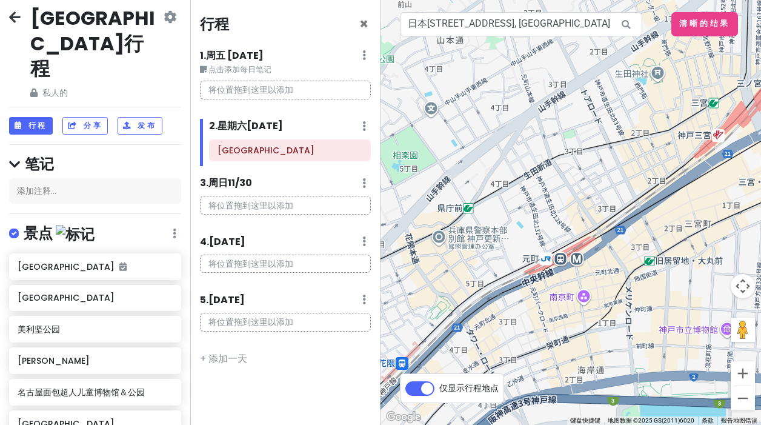
click at [173, 228] on icon at bounding box center [175, 233] width 4 height 10
click at [128, 291] on font "重新排序" at bounding box center [124, 298] width 39 height 14
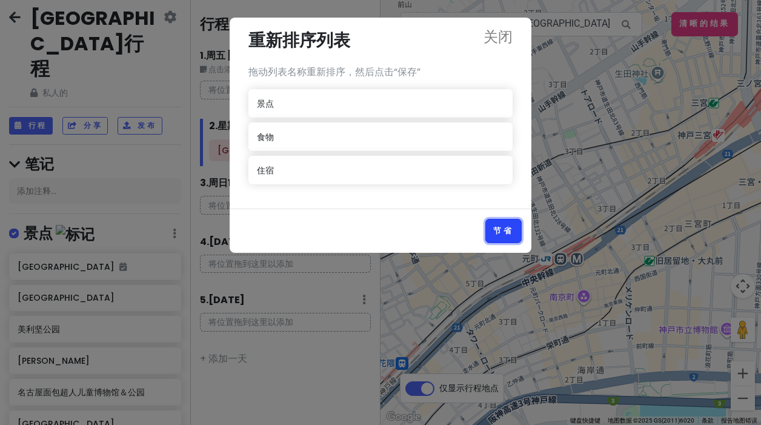
click at [500, 231] on font "节省" at bounding box center [503, 230] width 21 height 10
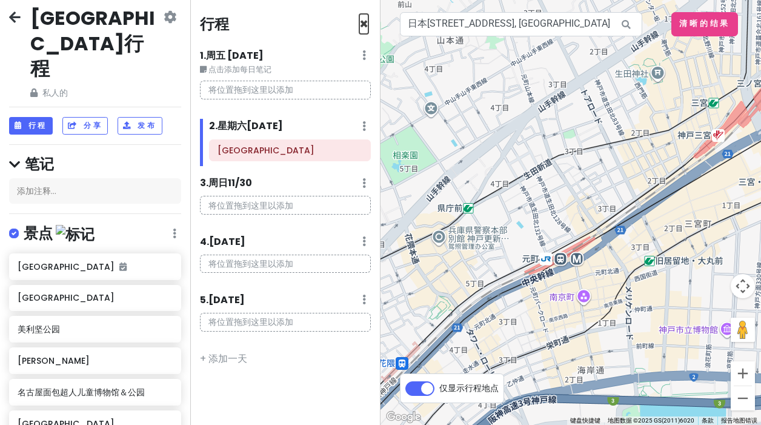
click at [360, 25] on font "×" at bounding box center [363, 24] width 9 height 20
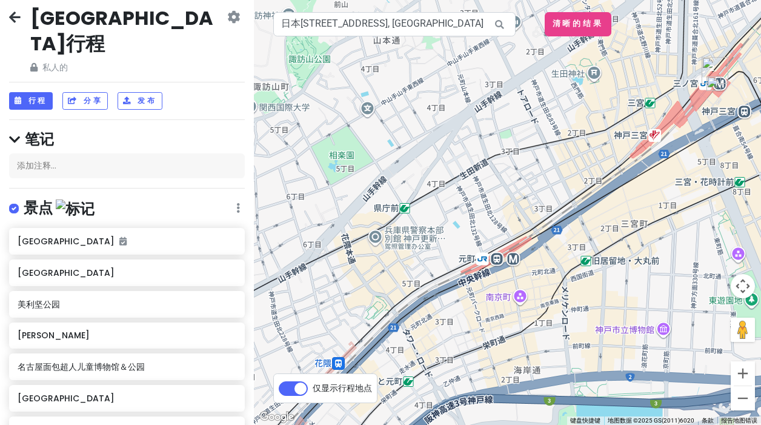
click at [232, 22] on div "[GEOGRAPHIC_DATA]行程 私人的 更改日期 制作副本 删除行程 成为专业人士⚡️ 提供反馈💡 支持侦察兵☕️" at bounding box center [127, 39] width 236 height 69
click at [228, 19] on icon at bounding box center [233, 17] width 13 height 10
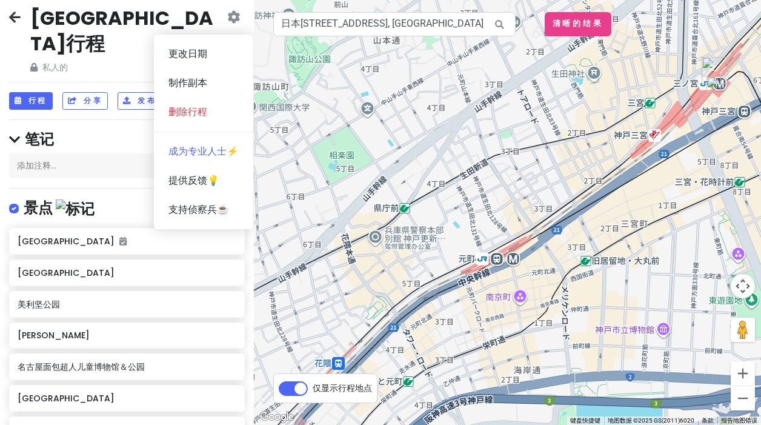
click at [208, 25] on div "[GEOGRAPHIC_DATA]行程 私人的 更改日期 制作副本 删除行程 成为专业人士⚡️ 提供反馈💡 支持侦察兵☕️" at bounding box center [127, 39] width 236 height 69
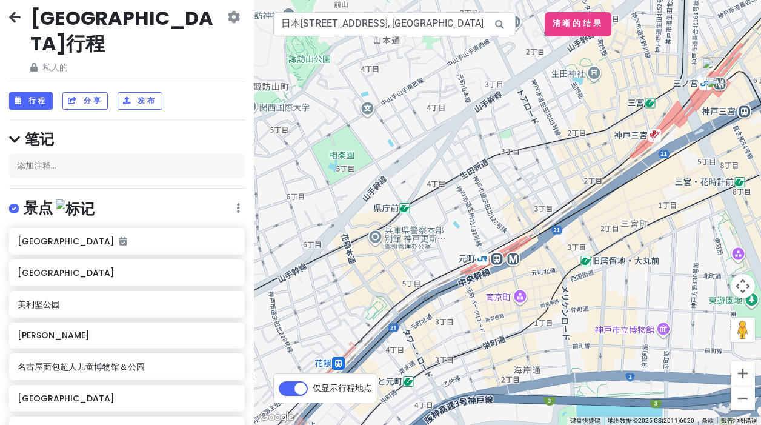
click at [24, 27] on div "[GEOGRAPHIC_DATA]行程 私人的 更改日期 制作副本 删除行程 成为专业人士⚡️ 提供反馈💡 支持侦察兵☕️" at bounding box center [127, 39] width 236 height 69
click at [21, 24] on div "[GEOGRAPHIC_DATA]行程 私人的 更改日期 制作副本 删除行程 成为专业人士⚡️ 提供反馈💡 支持侦察兵☕️" at bounding box center [127, 39] width 236 height 69
click at [18, 21] on icon at bounding box center [15, 17] width 12 height 10
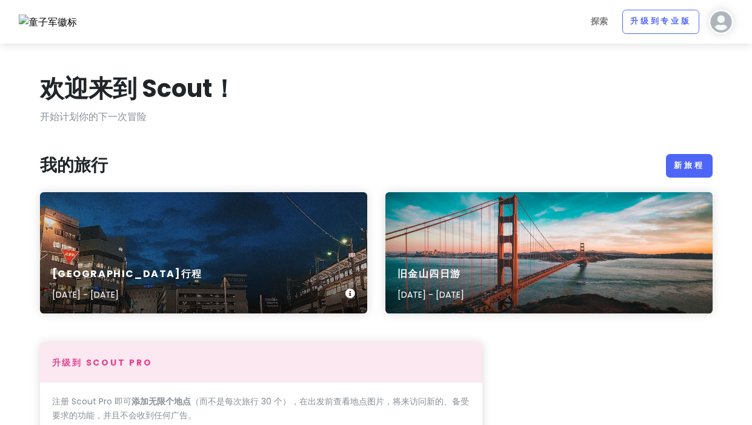
click at [247, 246] on div "[GEOGRAPHIC_DATA]行程 [DATE] - [DATE]" at bounding box center [203, 252] width 327 height 121
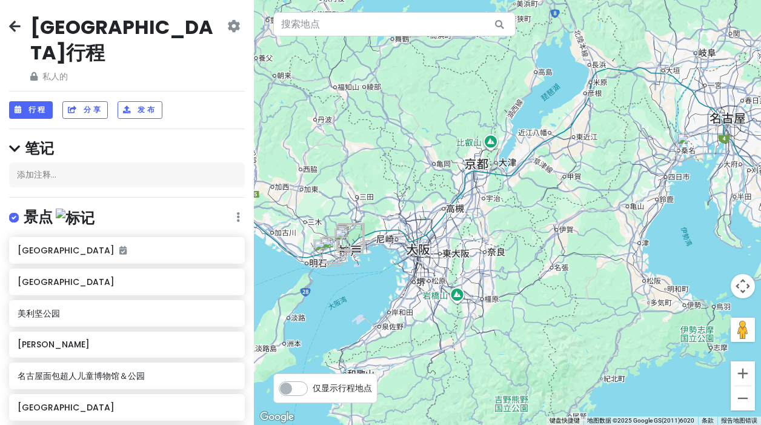
click at [691, 141] on img "名古屋面包超人儿童博物馆＆公园" at bounding box center [690, 146] width 27 height 27
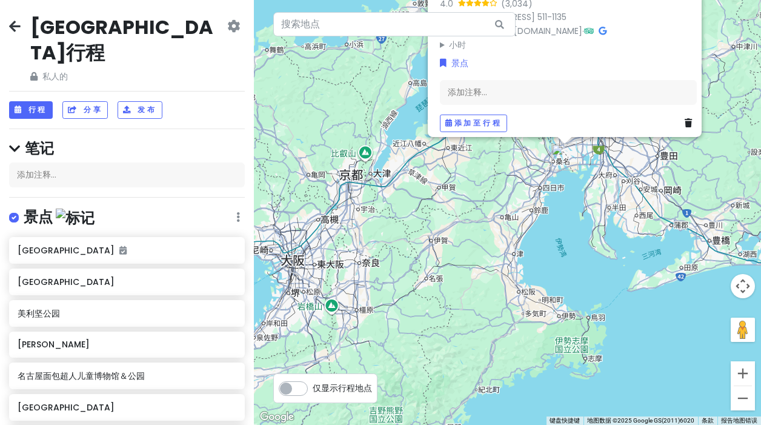
drag, startPoint x: 454, startPoint y: 300, endPoint x: 376, endPoint y: 213, distance: 116.7
click at [376, 213] on div "名古屋面包超人儿童博物馆＆公园 4.0 (3,034) 日本[STREET_ADDRESS] 邮编 511-1135 [PHONE_NUMBER] · [DO…" at bounding box center [507, 212] width 507 height 425
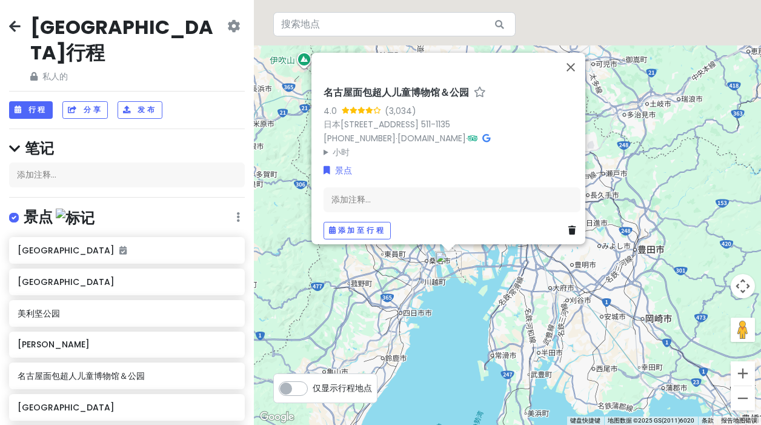
drag, startPoint x: 546, startPoint y: 174, endPoint x: 543, endPoint y: 300, distance: 126.0
click at [543, 300] on div "名古屋面包超人儿童博物馆＆公园 4.0 (3,034) 日本[STREET_ADDRESS] 邮编 511-1135 [PHONE_NUMBER] · [DO…" at bounding box center [507, 212] width 507 height 425
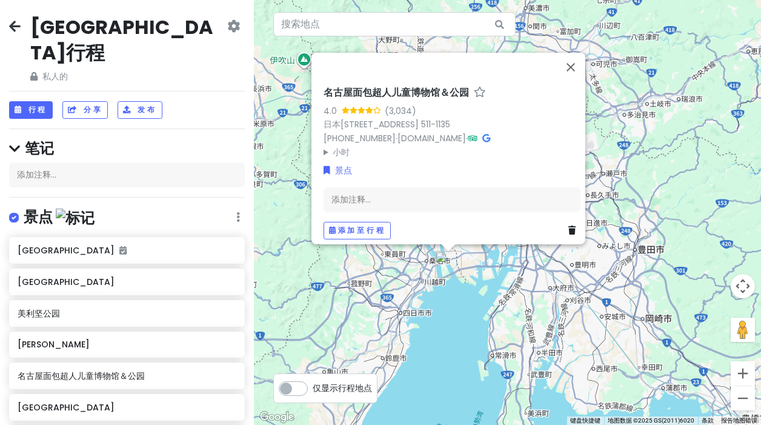
click at [571, 224] on link at bounding box center [574, 230] width 12 height 13
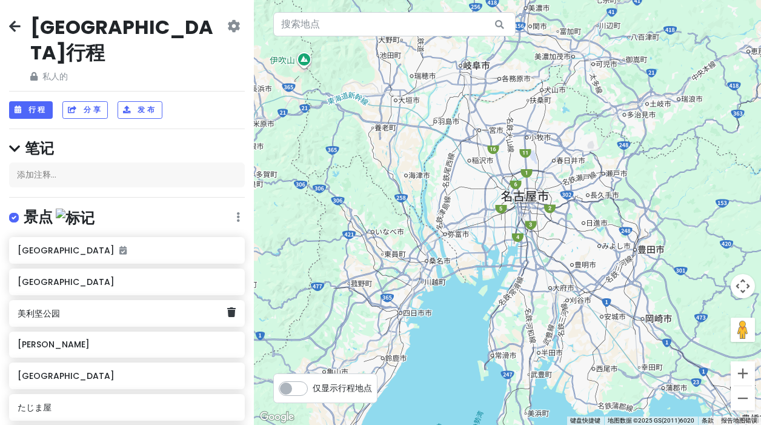
scroll to position [256, 0]
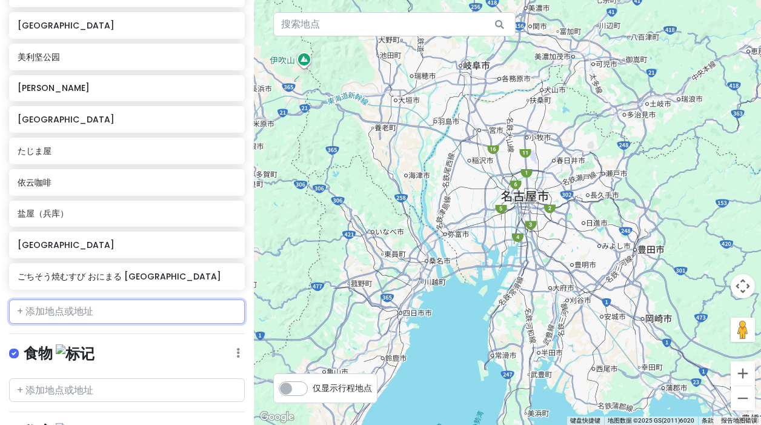
click at [88, 299] on input "text" at bounding box center [127, 311] width 236 height 24
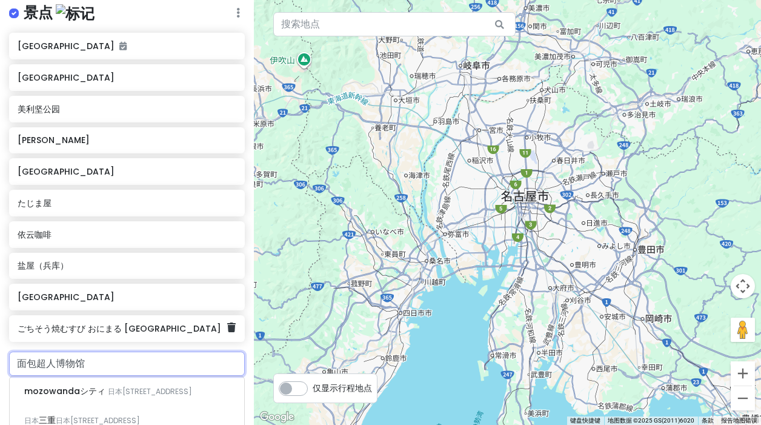
scroll to position [396, 0]
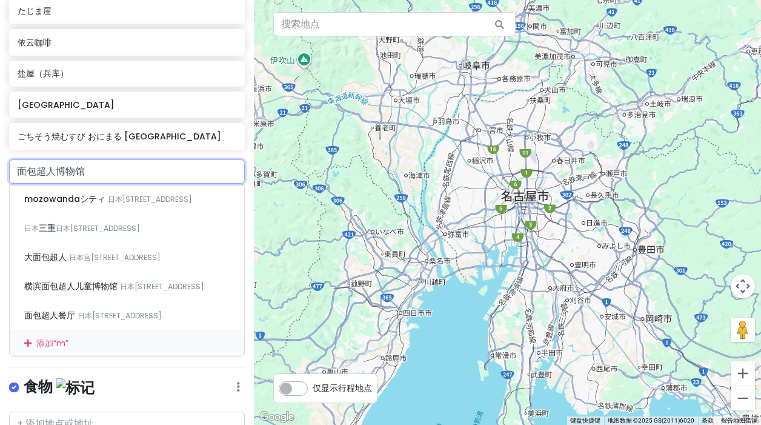
click at [126, 159] on input "面包超人博物馆" at bounding box center [127, 171] width 236 height 24
type input "面包超人"
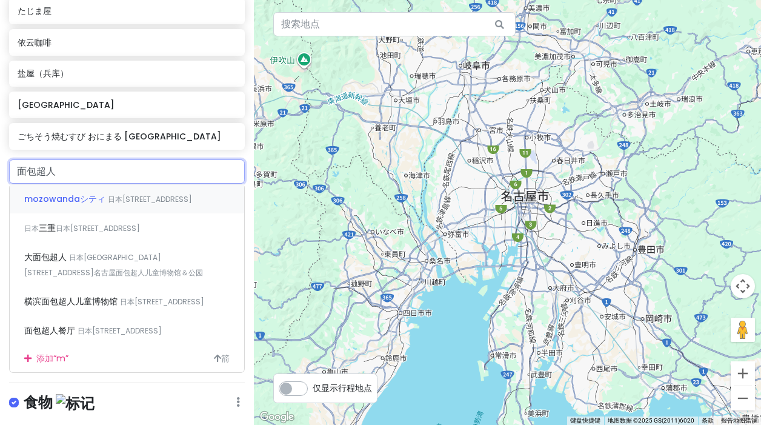
click at [150, 191] on div "[GEOGRAPHIC_DATA] 日本[STREET_ADDRESS]" at bounding box center [127, 198] width 234 height 29
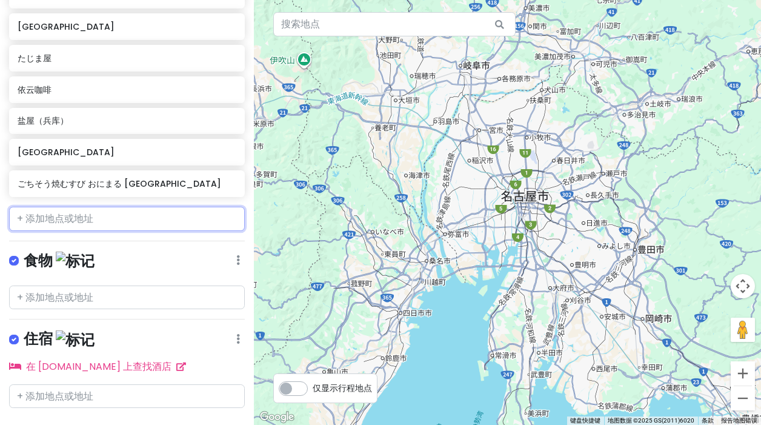
scroll to position [380, 0]
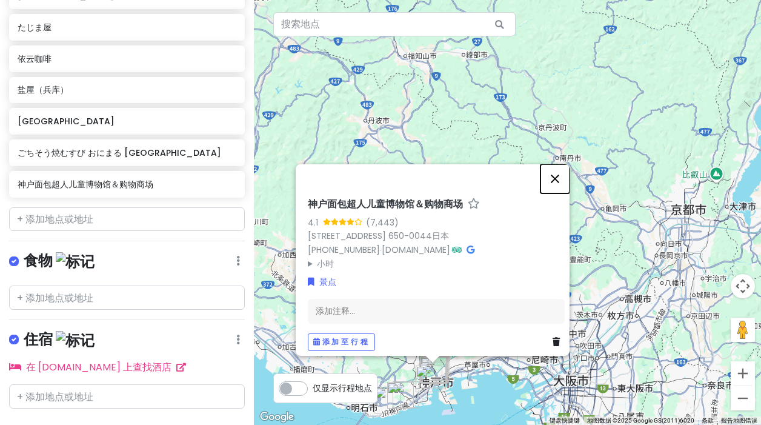
click at [559, 175] on button "关闭" at bounding box center [554, 178] width 29 height 29
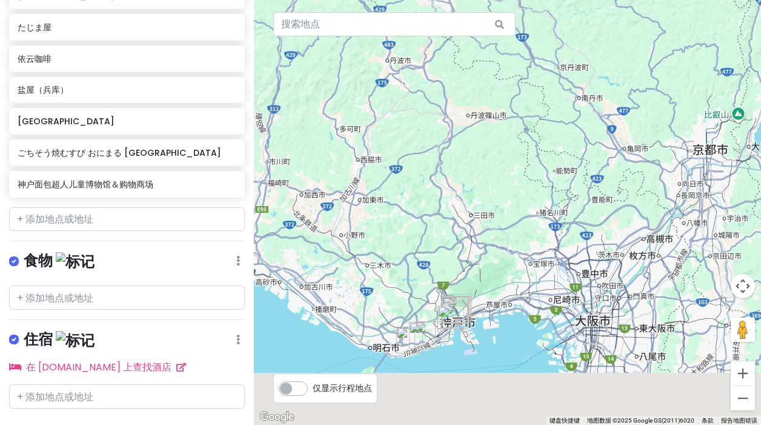
drag, startPoint x: 400, startPoint y: 290, endPoint x: 435, endPoint y: 187, distance: 108.1
click at [435, 188] on div "如需浏览不同元素，请按箭头键。" at bounding box center [507, 212] width 507 height 425
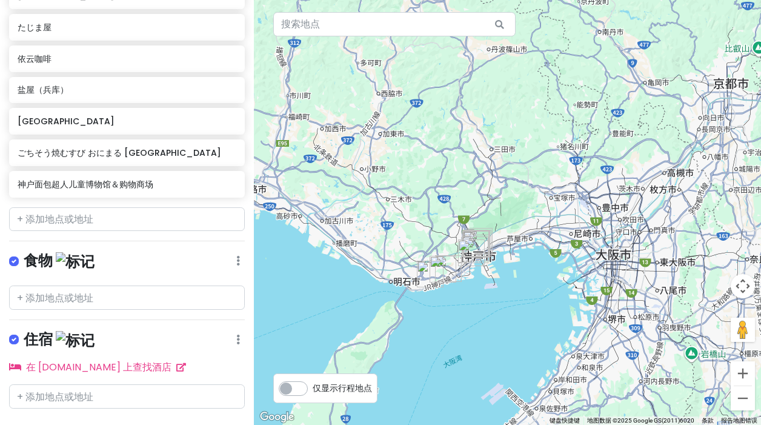
click at [307, 397] on div "仅显示行程地点" at bounding box center [325, 388] width 104 height 30
click at [313, 388] on label "仅显示行程地点" at bounding box center [342, 385] width 59 height 15
click at [313, 386] on input "仅显示行程地点" at bounding box center [317, 382] width 8 height 8
checkbox input "true"
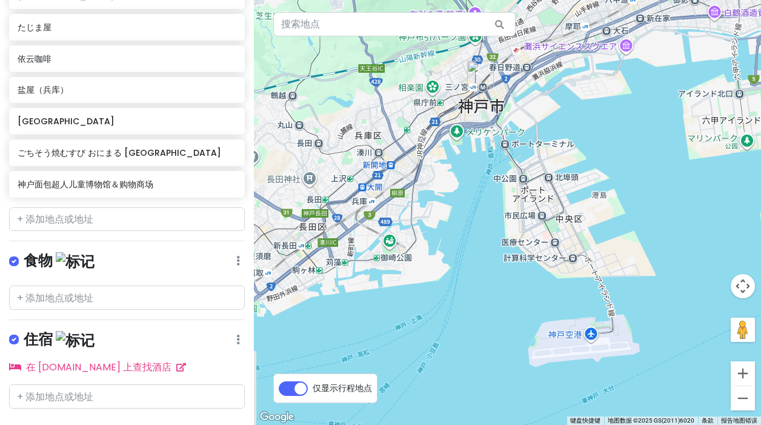
drag, startPoint x: 411, startPoint y: 196, endPoint x: 471, endPoint y: 357, distance: 172.3
click at [471, 357] on div "如需浏览不同元素，请按箭头键。" at bounding box center [507, 212] width 507 height 425
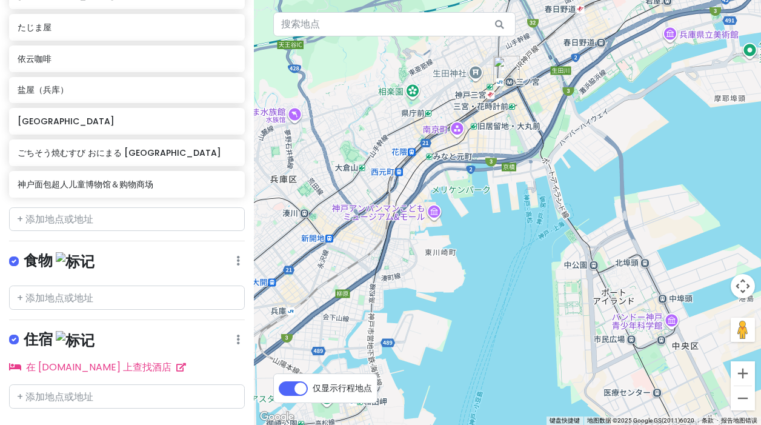
drag, startPoint x: 480, startPoint y: 178, endPoint x: 499, endPoint y: 299, distance: 122.0
click at [499, 299] on div "如需浏览不同元素，请按箭头键。" at bounding box center [507, 212] width 507 height 425
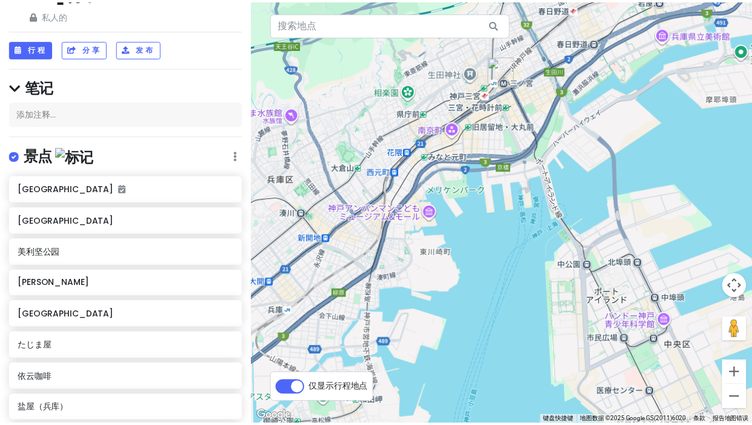
scroll to position [0, 0]
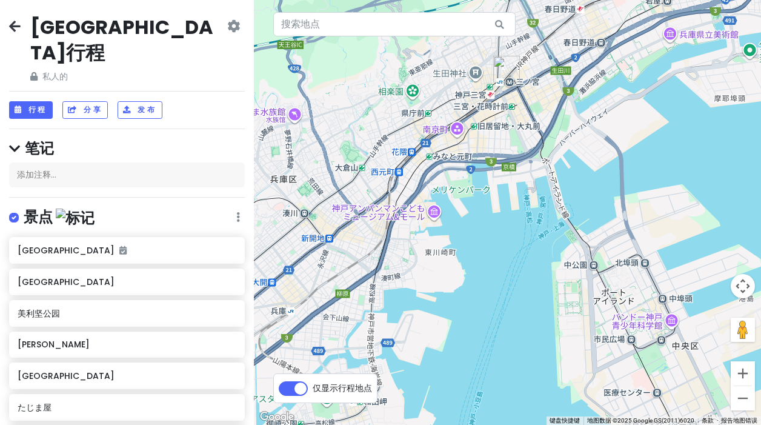
click at [24, 139] on h4 "笔记" at bounding box center [127, 148] width 236 height 19
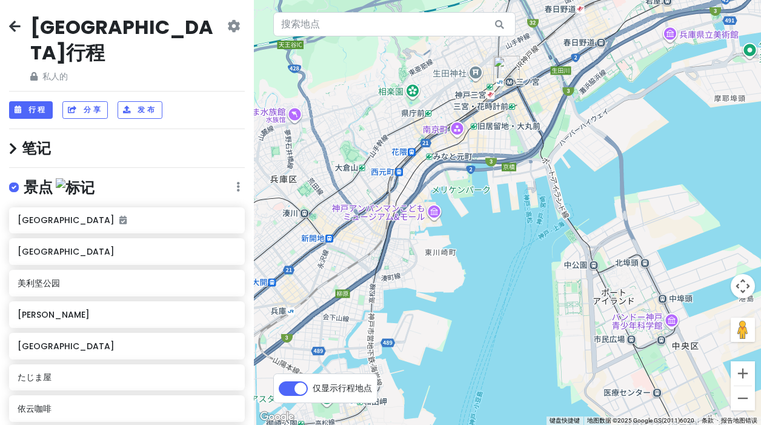
click at [64, 178] on img at bounding box center [75, 187] width 39 height 19
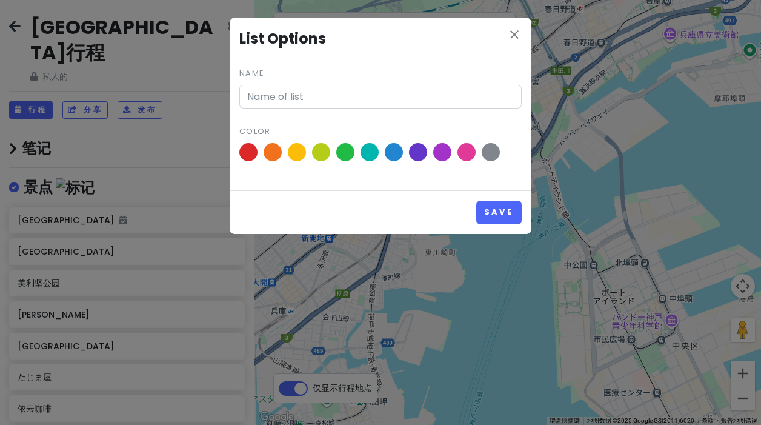
type input "Attractions"
click at [298, 154] on span at bounding box center [297, 152] width 21 height 21
click at [0, 0] on input "radio" at bounding box center [0, 0] width 0 height 0
click at [503, 209] on font "节省" at bounding box center [503, 212] width 21 height 10
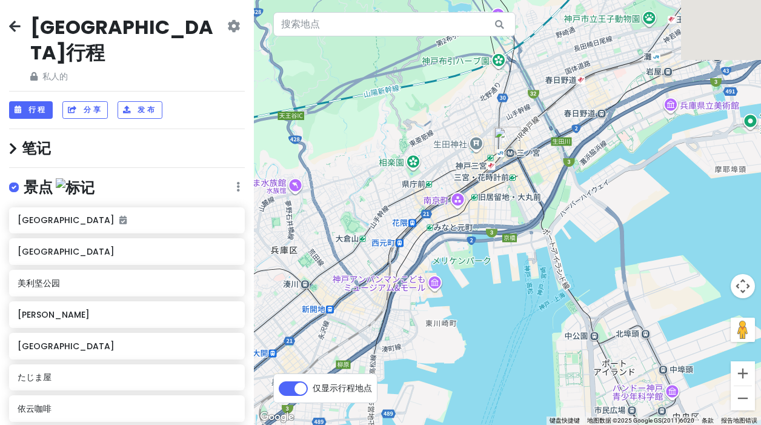
drag, startPoint x: 529, startPoint y: 224, endPoint x: 521, endPoint y: 365, distance: 140.8
click at [522, 362] on div "如需浏览不同元素，请按箭头键。" at bounding box center [507, 212] width 507 height 425
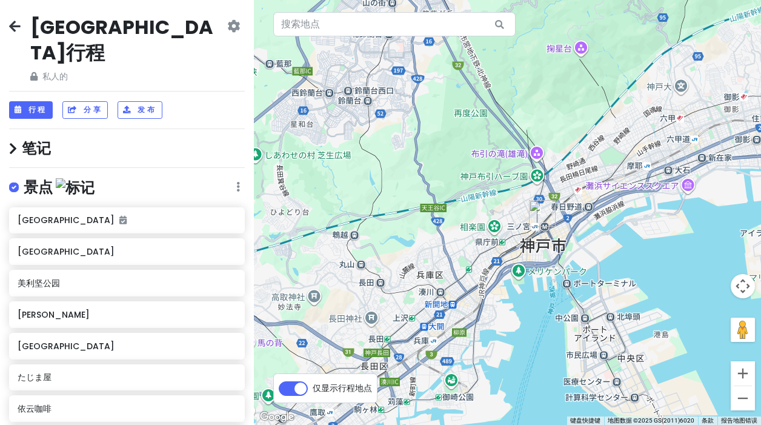
click at [21, 27] on div "[GEOGRAPHIC_DATA]行程 私人的 更改日期 制作副本 删除行程 成为专业人士⚡️ 提供反馈💡 支持侦察兵☕️" at bounding box center [127, 49] width 236 height 69
click at [9, 25] on icon at bounding box center [15, 26] width 12 height 10
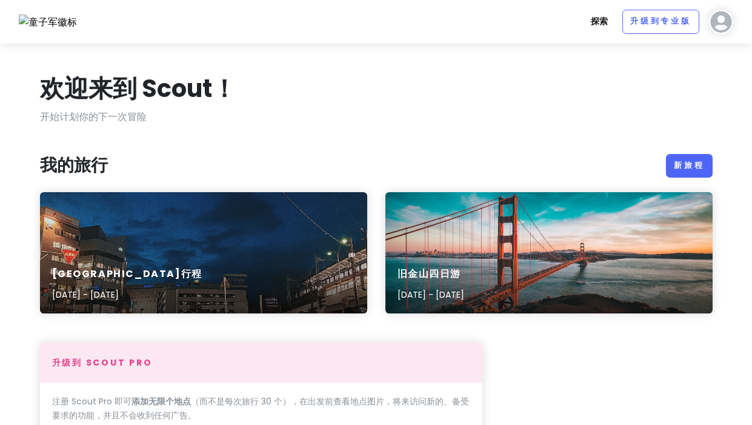
click at [607, 20] on font "探索" at bounding box center [599, 21] width 17 height 12
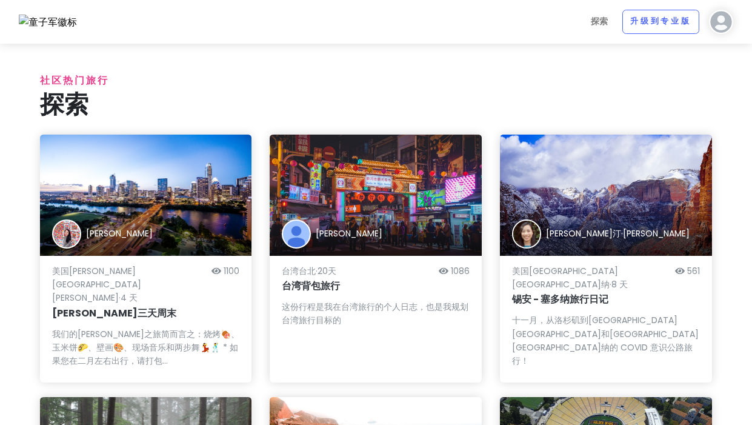
click at [716, 22] on img at bounding box center [721, 22] width 24 height 24
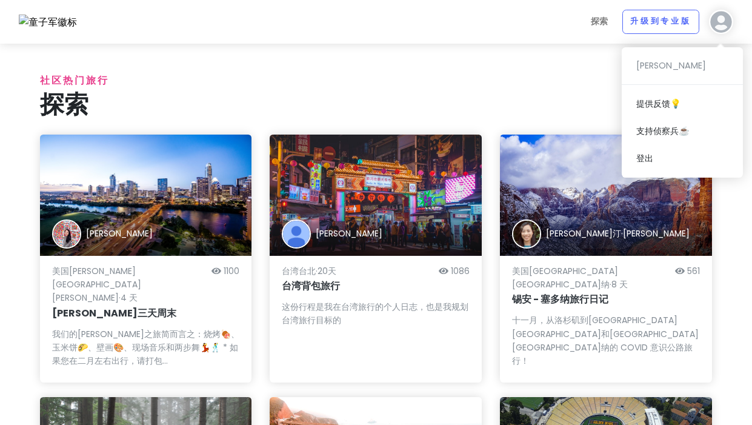
click at [657, 65] on div "[PERSON_NAME]反馈💡 支持侦察兵☕️ 登出" at bounding box center [682, 112] width 121 height 130
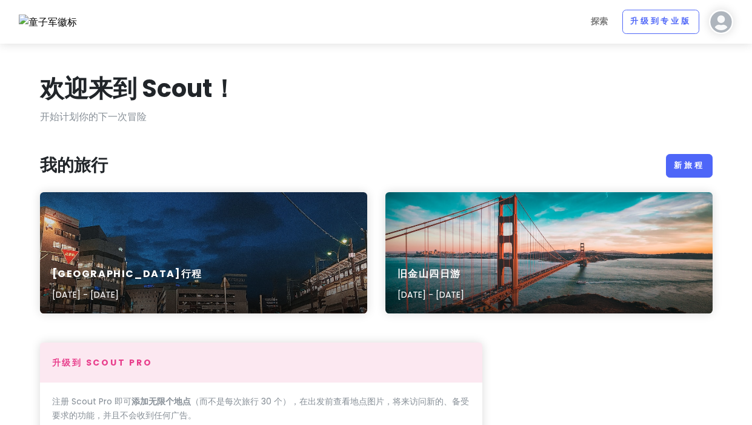
click at [373, 119] on p "开始计划你的下一次冒险" at bounding box center [376, 117] width 672 height 16
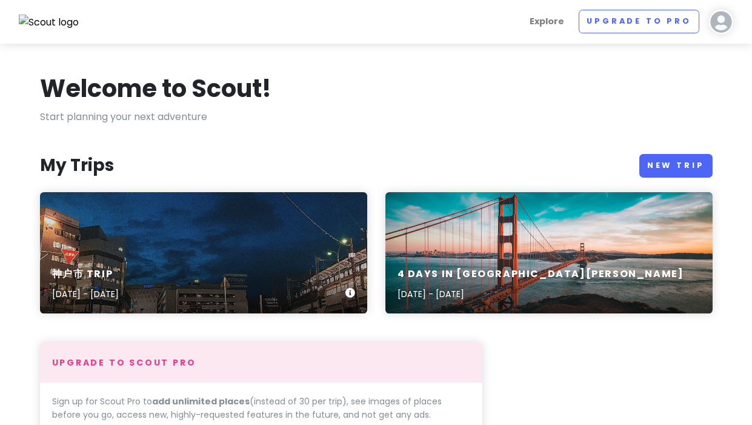
click at [231, 253] on div "神户市 Trip [DATE] - [DATE]" at bounding box center [203, 252] width 327 height 121
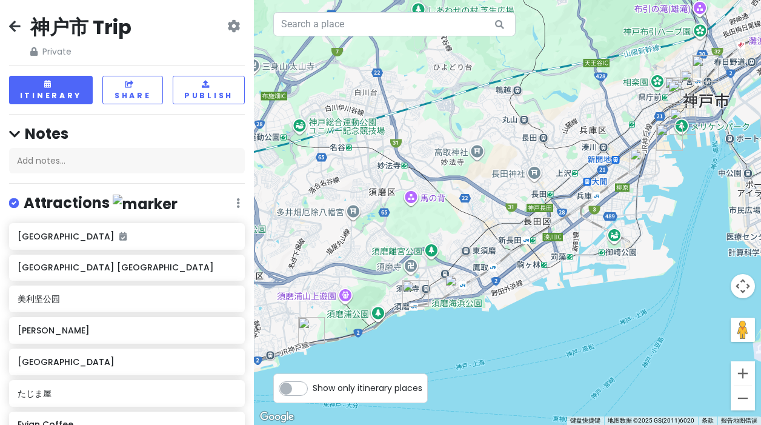
click at [313, 391] on label "Show only itinerary places" at bounding box center [368, 385] width 110 height 15
click at [313, 386] on input "Show only itinerary places" at bounding box center [317, 382] width 8 height 8
checkbox input "true"
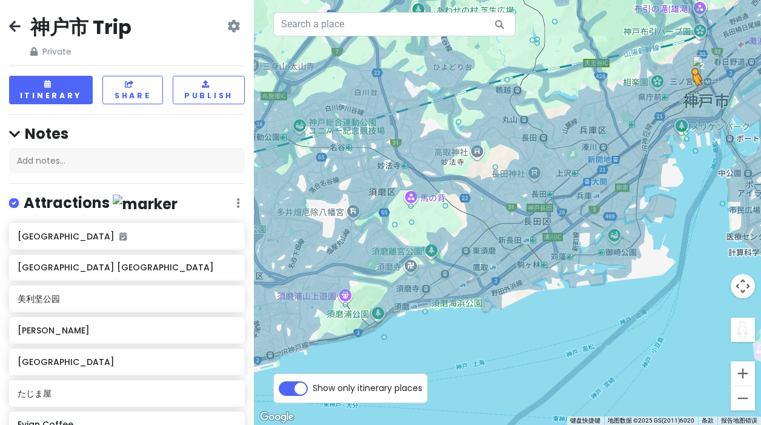
drag, startPoint x: 746, startPoint y: 337, endPoint x: 693, endPoint y: 97, distance: 245.6
click at [693, 97] on div "2 若要使用键盘激活拖动功能，请按 Alt + Enter 键。进入键盘拖动状态后，可以使用箭头键来移动标记。按 Enter 键可结束拖动操作。如需取消，请按…" at bounding box center [507, 212] width 507 height 425
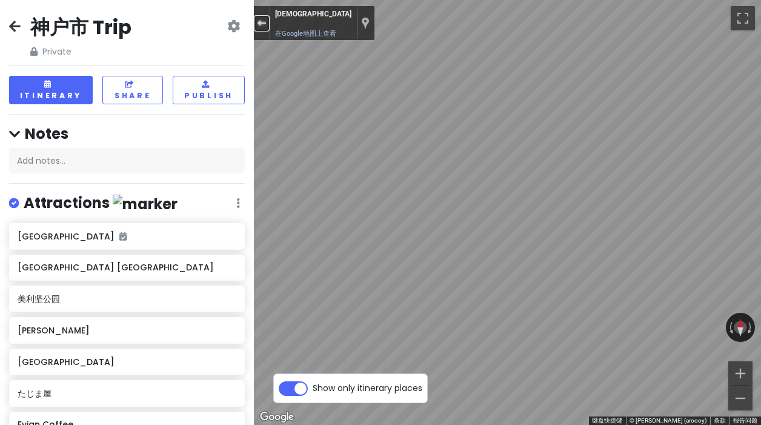
click at [266, 26] on button "退出街景" at bounding box center [262, 23] width 16 height 16
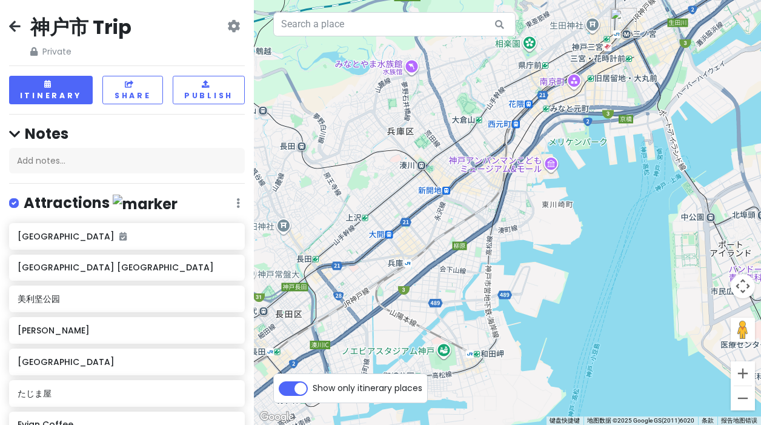
drag, startPoint x: 702, startPoint y: 165, endPoint x: 520, endPoint y: 327, distance: 243.7
click at [520, 327] on div "正在加载..." at bounding box center [507, 212] width 507 height 425
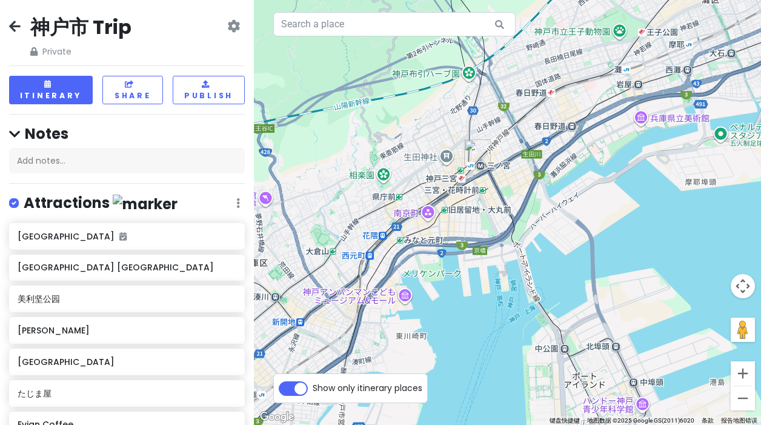
click at [454, 202] on div "正在加载..." at bounding box center [507, 212] width 507 height 425
click at [456, 200] on img "Sannomiya Center Gai Shopping Street" at bounding box center [455, 196] width 10 height 10
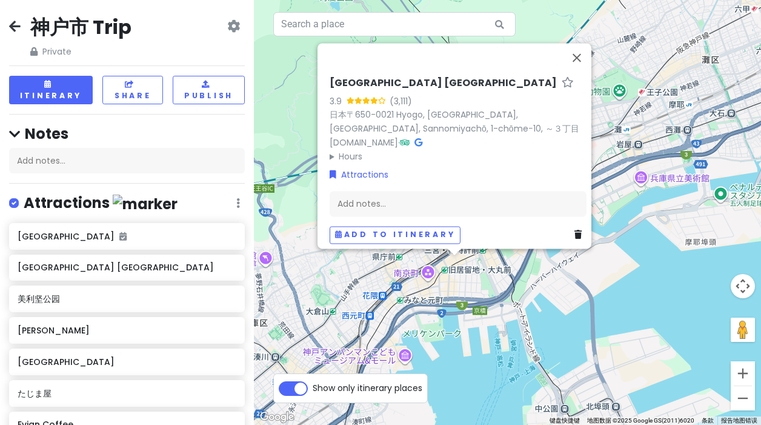
click at [225, 18] on div "神户市 Trip Private Change Dates Make a Copy Delete Trip Go Pro ⚡️ Give Feedback 💡…" at bounding box center [127, 37] width 236 height 44
click at [227, 28] on icon at bounding box center [233, 26] width 13 height 10
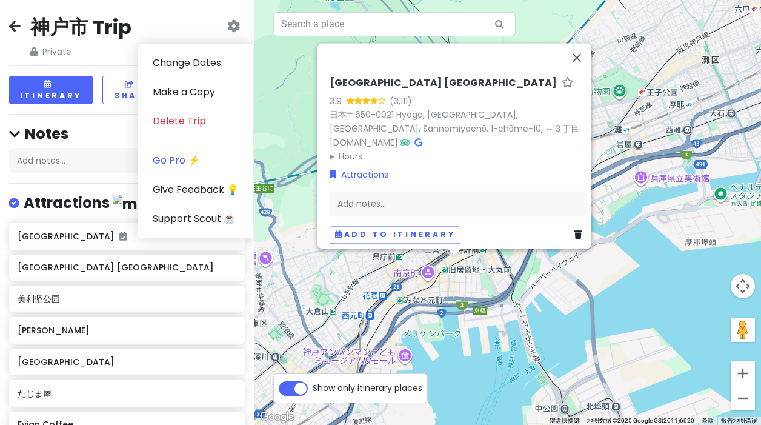
click at [190, 29] on div "神户市 Trip Private Change Dates Make a Copy Delete Trip Go Pro ⚡️ Give Feedback 💡…" at bounding box center [127, 37] width 236 height 44
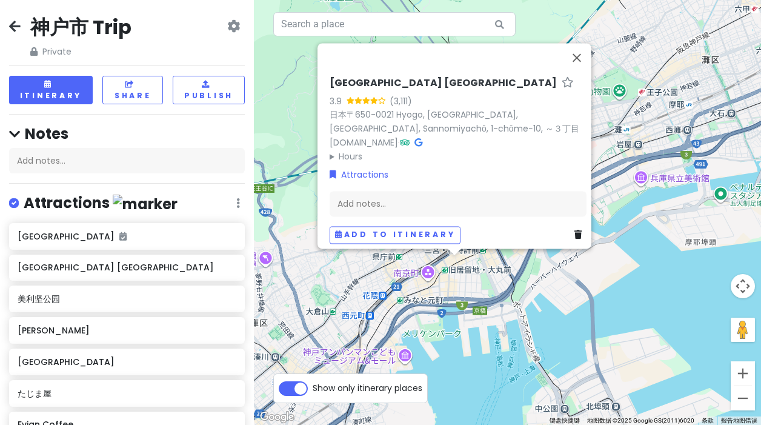
click at [431, 336] on img "美利坚公园" at bounding box center [432, 332] width 10 height 10
